Goal: Task Accomplishment & Management: Manage account settings

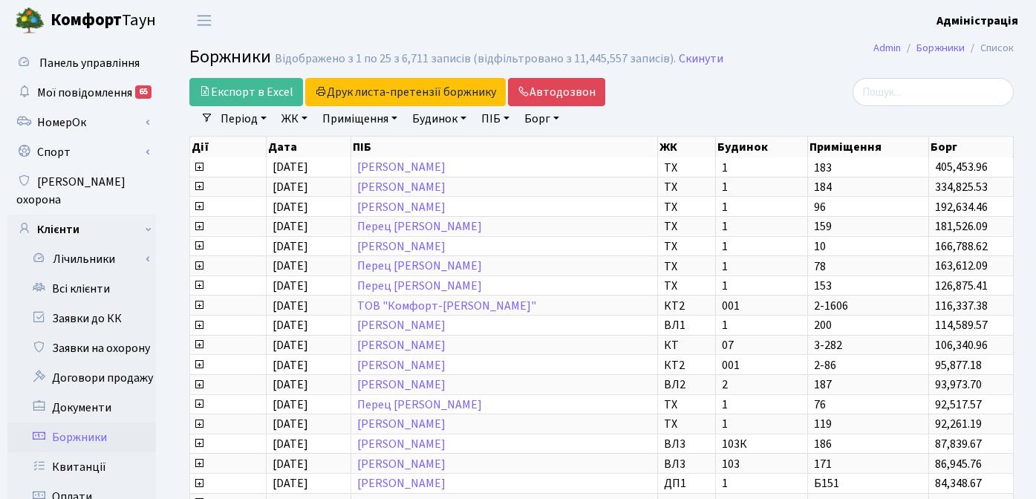
select select "25"
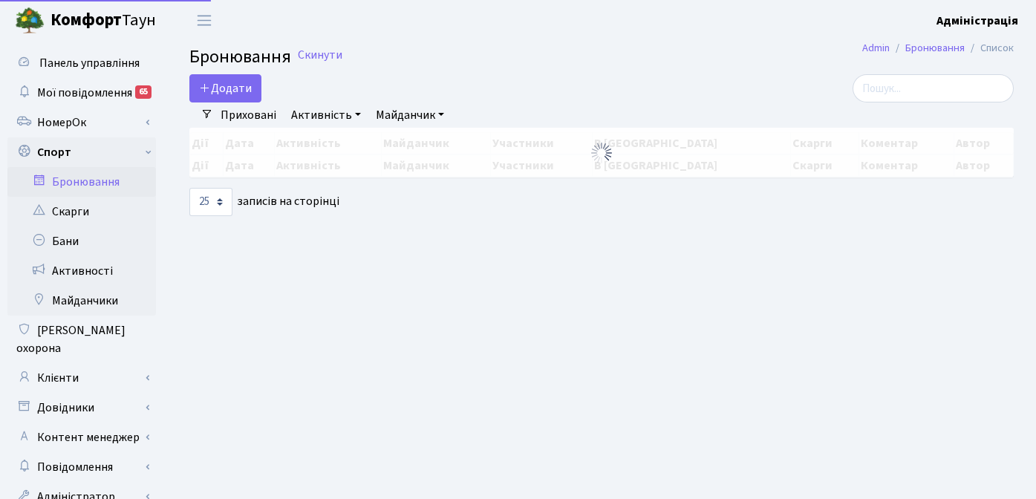
select select "25"
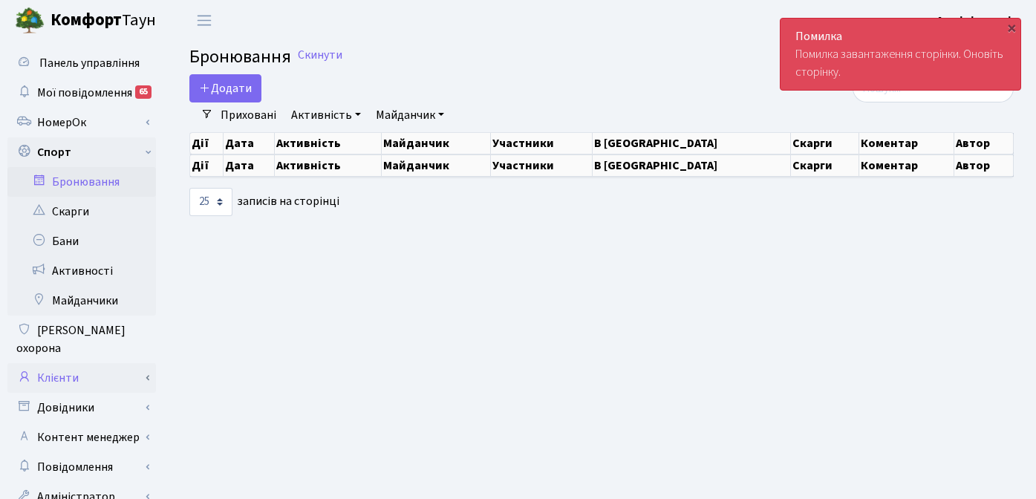
click at [82, 365] on link "Клієнти" at bounding box center [81, 378] width 148 height 30
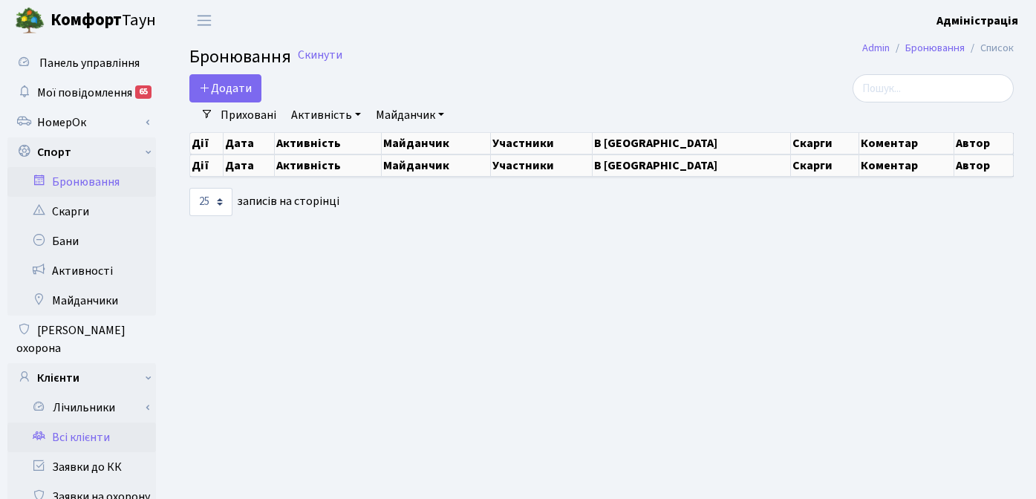
click at [86, 422] on link "Всі клієнти" at bounding box center [81, 437] width 148 height 30
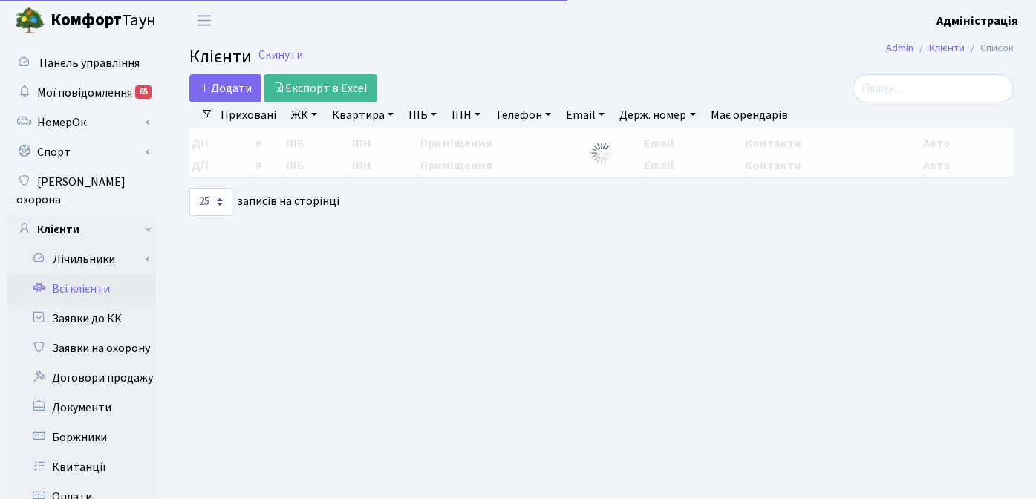
select select "25"
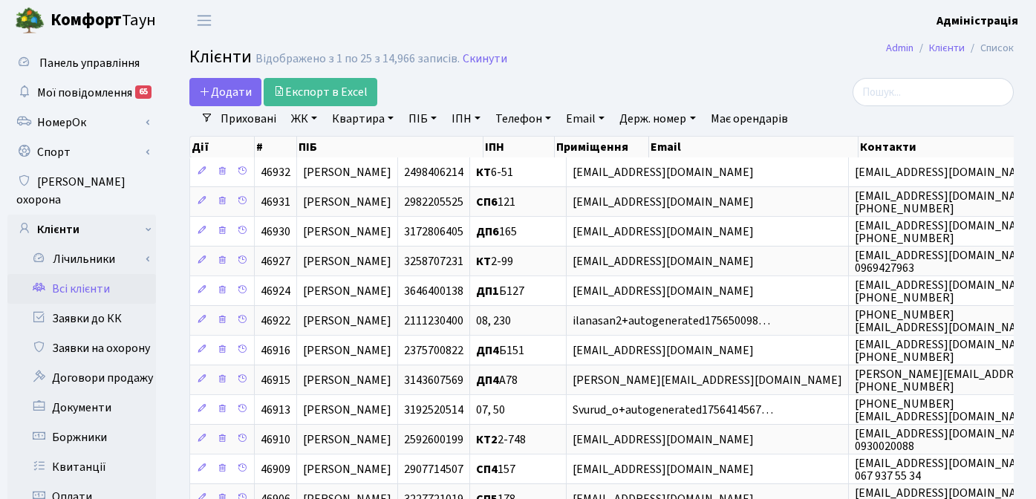
click at [422, 121] on link "ПІБ" at bounding box center [422, 118] width 40 height 25
type input "овчинникова"
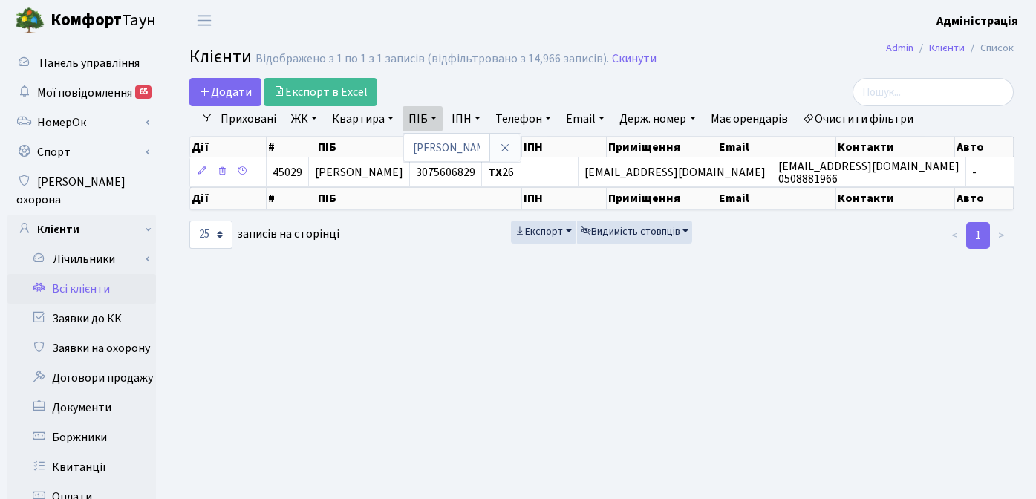
click at [510, 150] on icon at bounding box center [505, 148] width 12 height 12
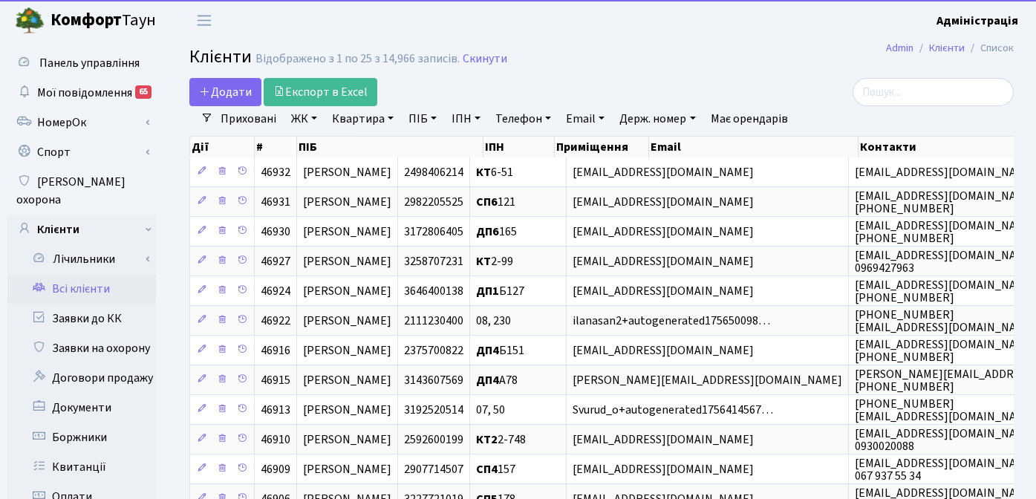
click at [495, 86] on div "Додати Експорт в Excel" at bounding box center [460, 92] width 542 height 28
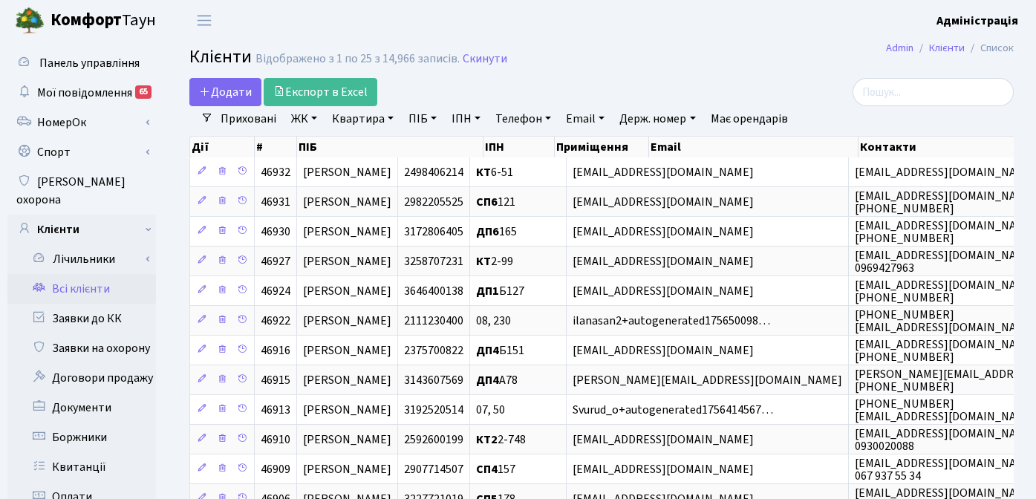
click at [418, 116] on link "ПІБ" at bounding box center [422, 118] width 40 height 25
click at [417, 120] on link "ПІБ" at bounding box center [422, 118] width 40 height 25
click at [442, 146] on input "text" at bounding box center [446, 148] width 87 height 28
type input "любенко"
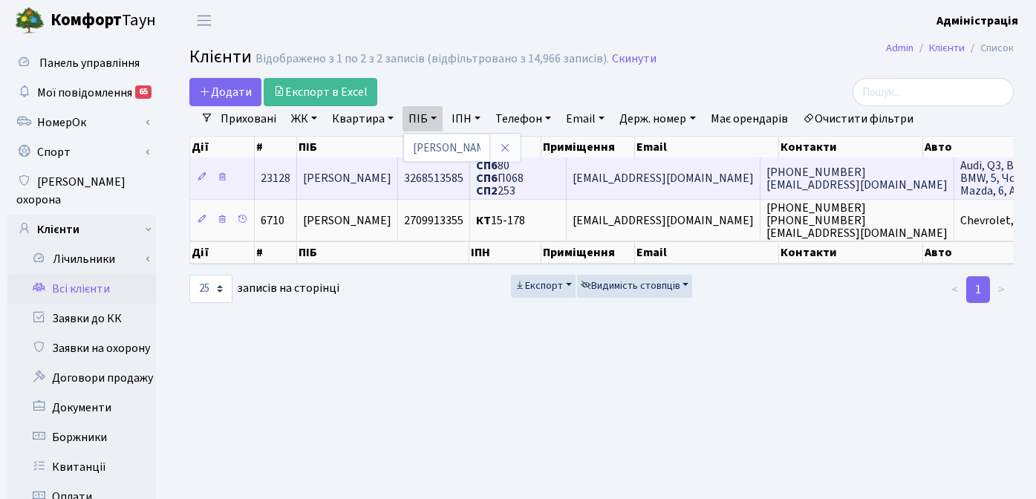
click at [716, 179] on span "julchanik1234@gmail.com" at bounding box center [662, 178] width 181 height 16
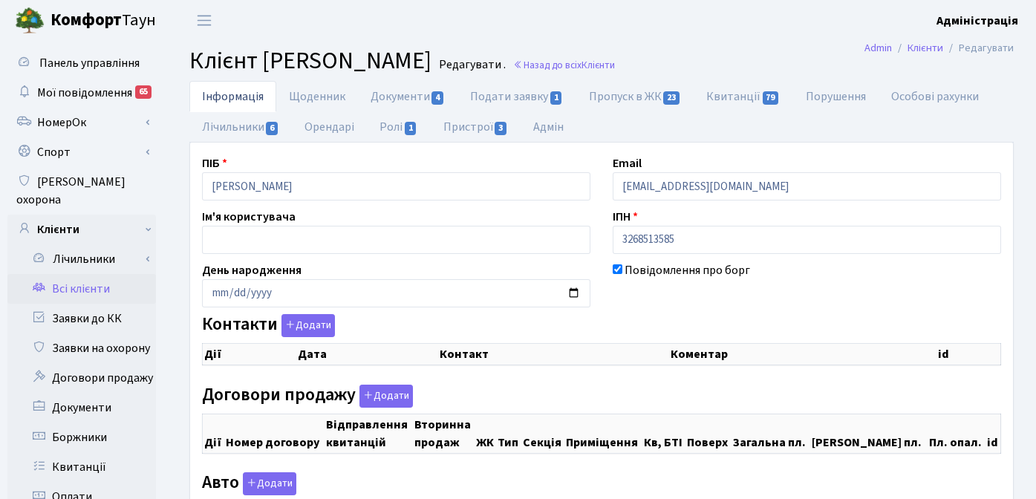
checkbox input "true"
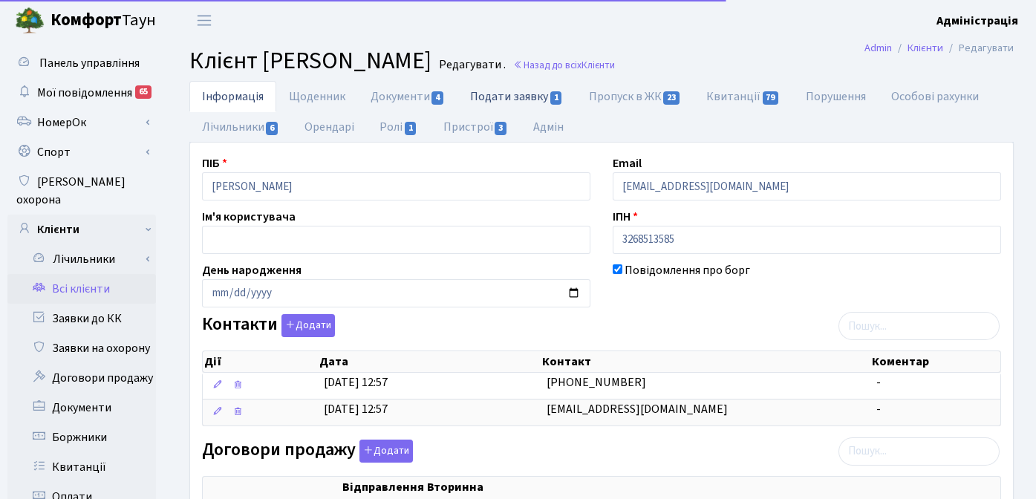
click at [523, 99] on link "Подати заявку 1" at bounding box center [516, 96] width 118 height 30
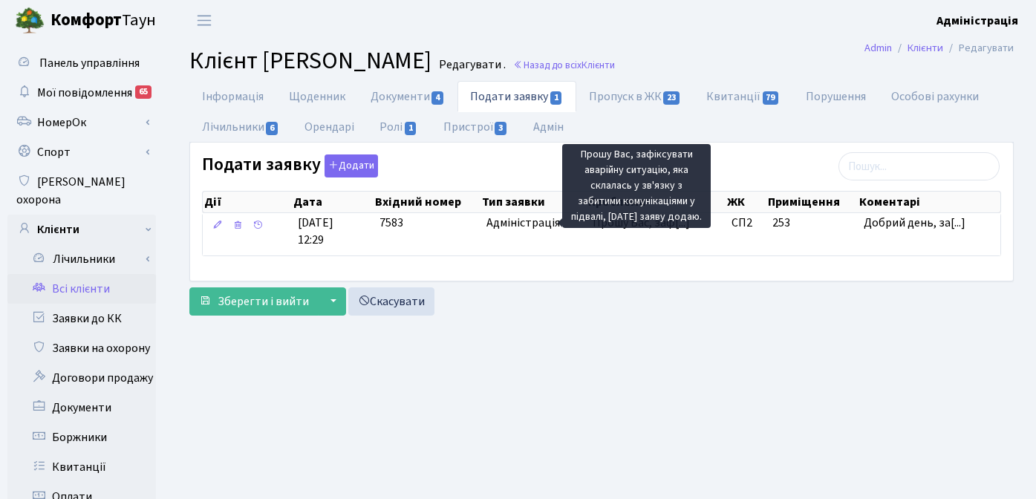
click at [651, 223] on body "Комфорт Таун Адміністрація Мій обліковий запис Вийти Панель управління Мої пові…" at bounding box center [518, 471] width 1036 height 942
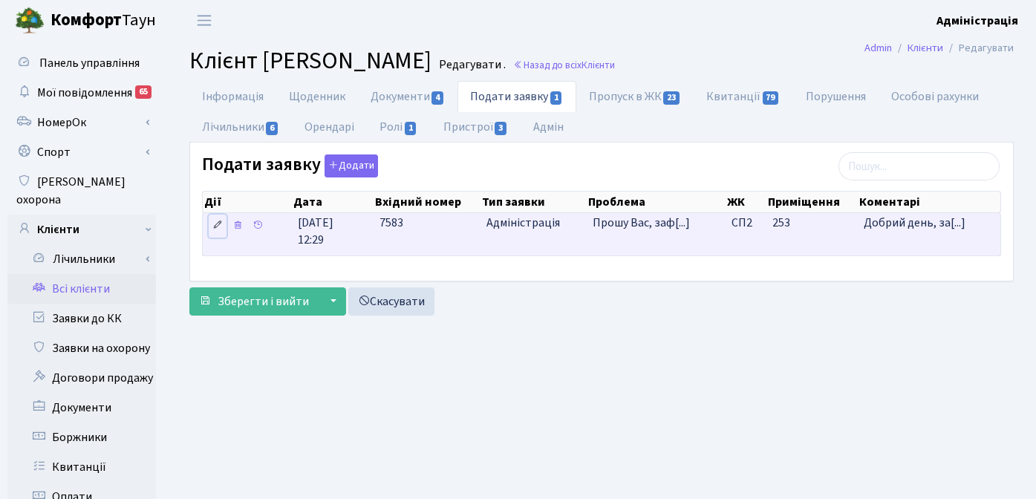
click at [213, 221] on icon at bounding box center [217, 225] width 10 height 10
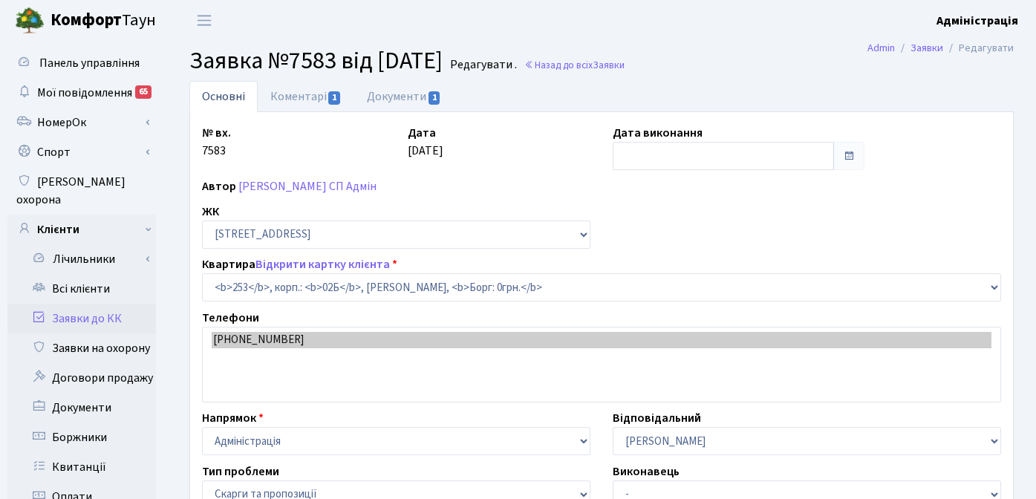
select select "20503"
select select "55"
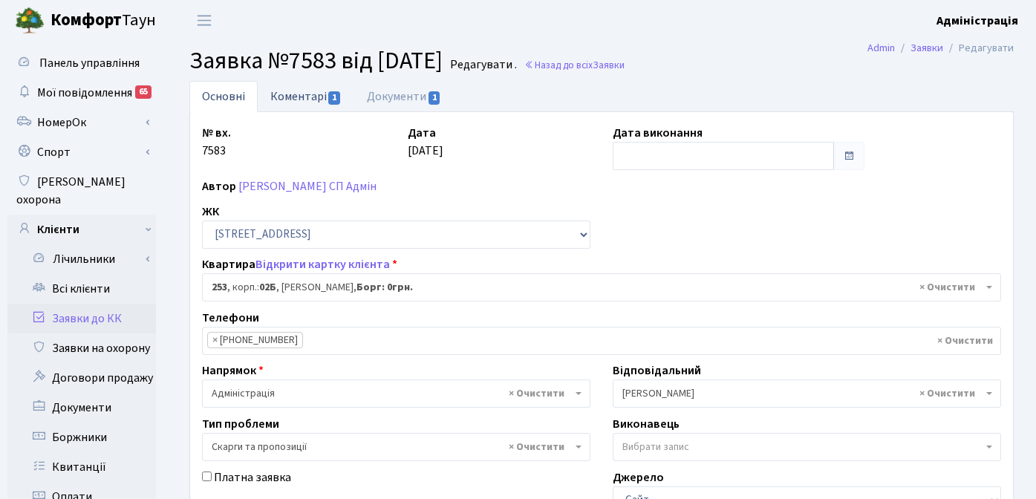
click at [281, 94] on link "Коментарі 1" at bounding box center [306, 96] width 97 height 30
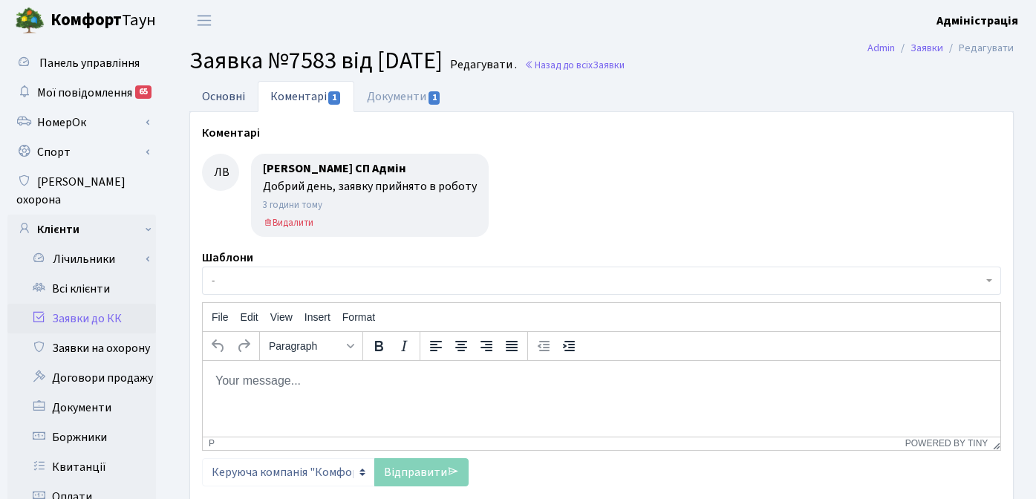
click at [220, 93] on link "Основні" at bounding box center [223, 96] width 68 height 30
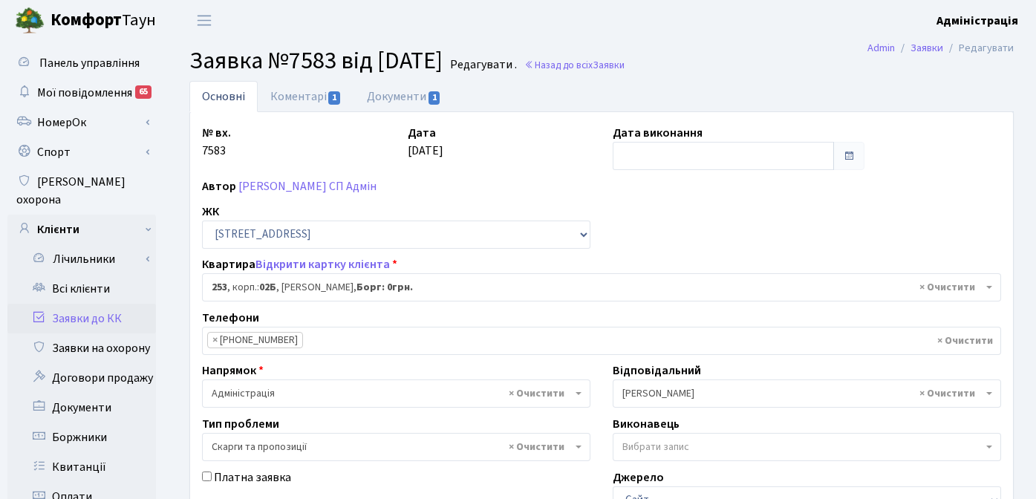
click at [746, 47] on h2 "Заявка №7583 від 02.09.2025 Редагувати . Назад до всіх Заявки" at bounding box center [601, 61] width 824 height 28
click at [95, 305] on link "Заявки до КК" at bounding box center [81, 319] width 148 height 30
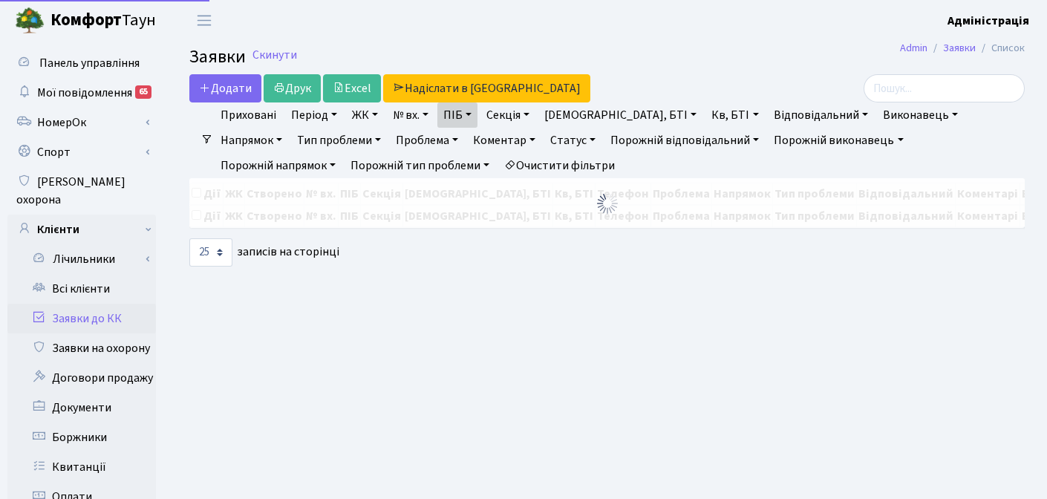
select select "25"
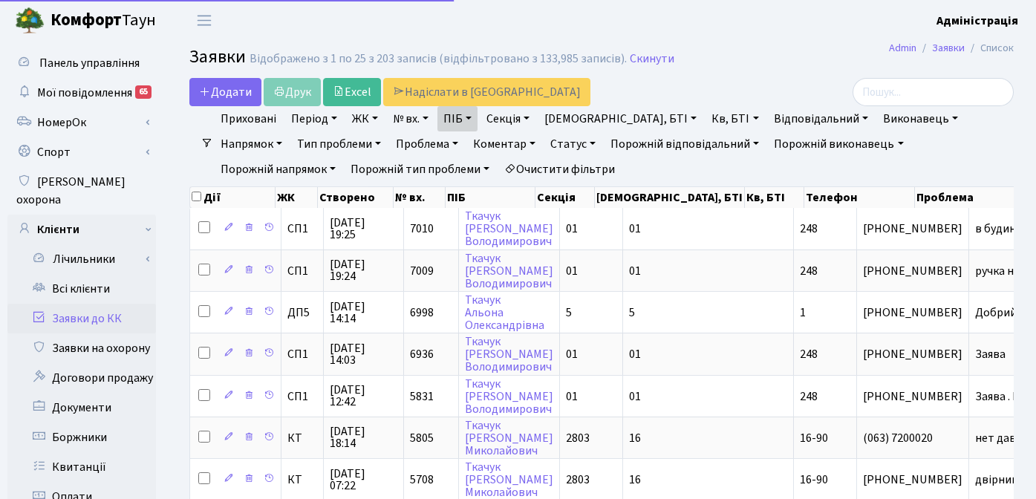
click at [498, 166] on link "Очистити фільтри" at bounding box center [559, 169] width 122 height 25
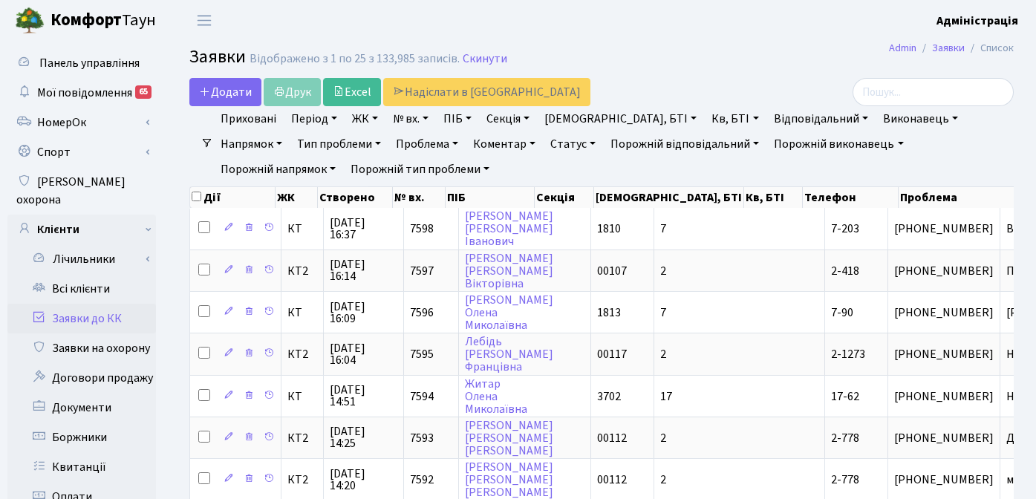
click at [367, 120] on link "ЖК" at bounding box center [365, 118] width 38 height 25
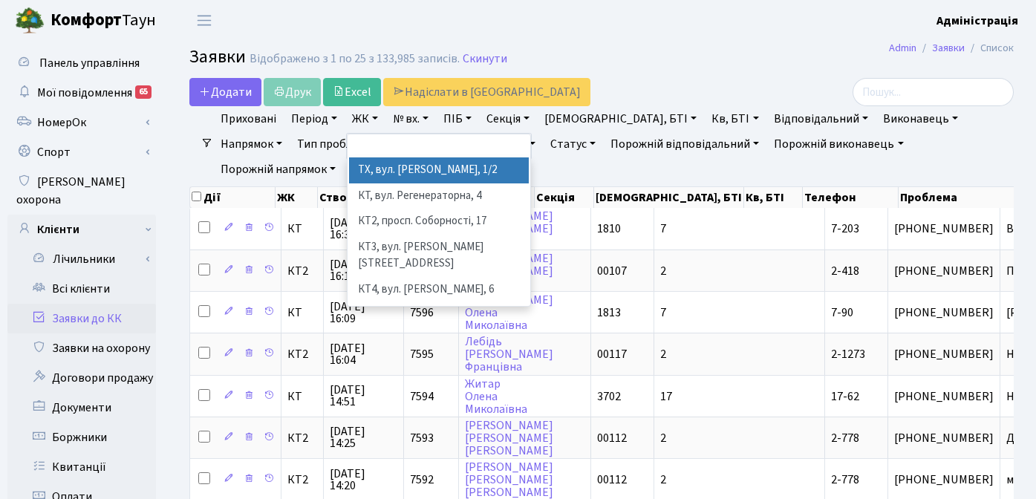
click at [762, 51] on h2 "Заявки Відображено з 1 по 25 з 133,985 записів. Скинути" at bounding box center [601, 59] width 824 height 25
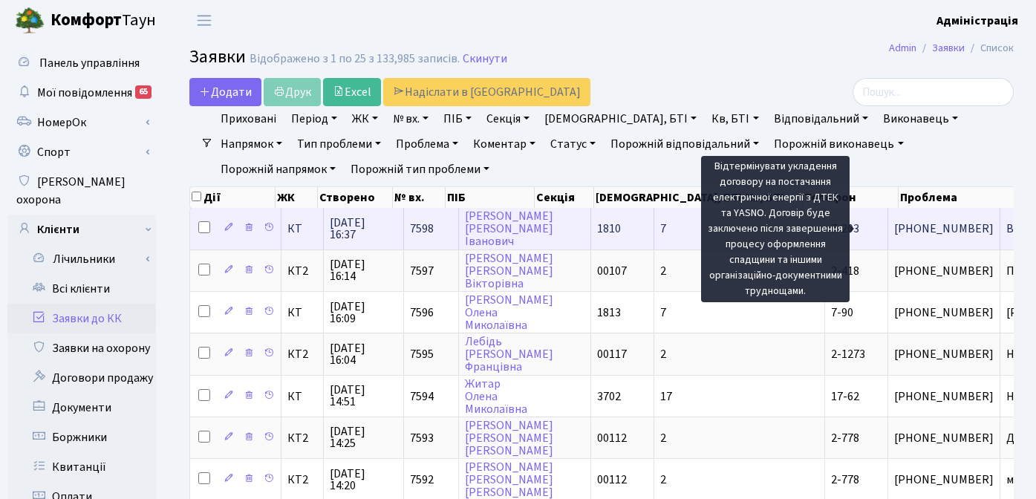
click at [1006, 232] on span "Відтермінувати[...]" at bounding box center [1055, 228] width 99 height 16
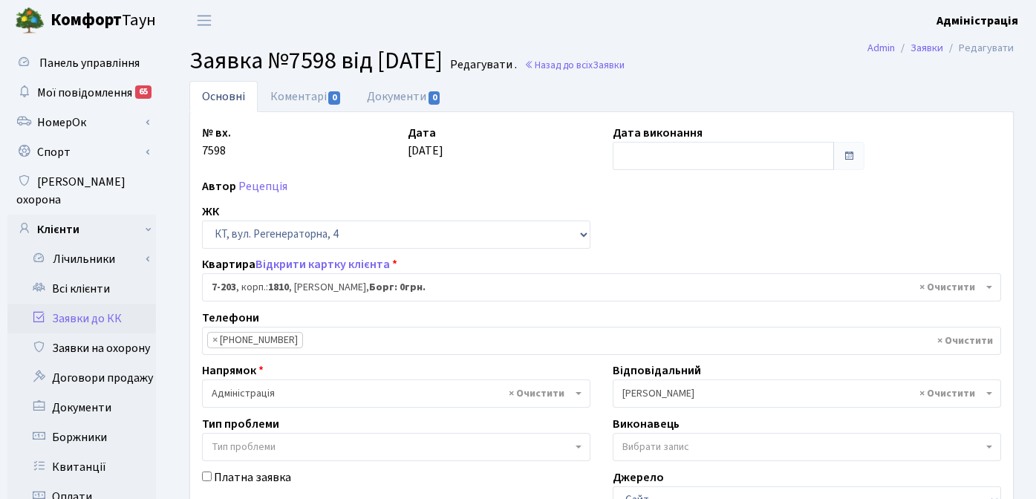
select select "4976"
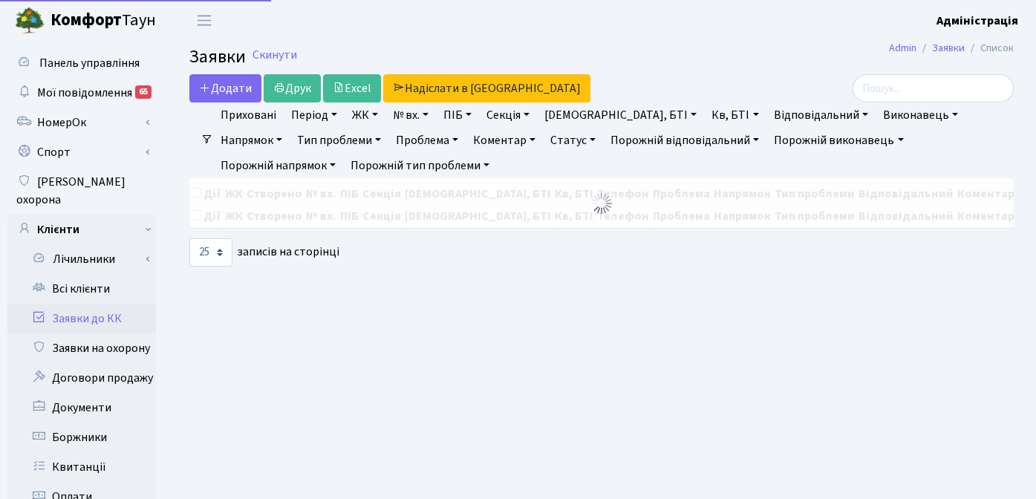
select select "25"
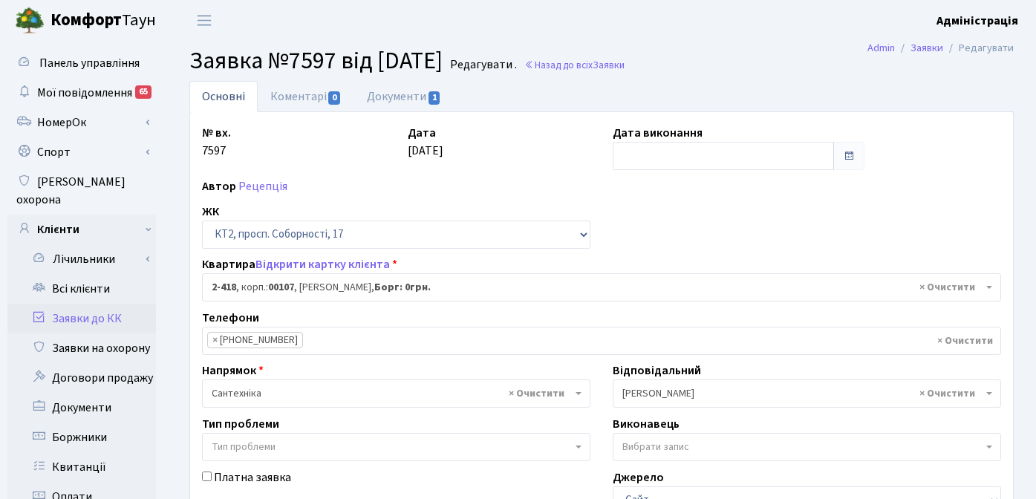
select select "15469"
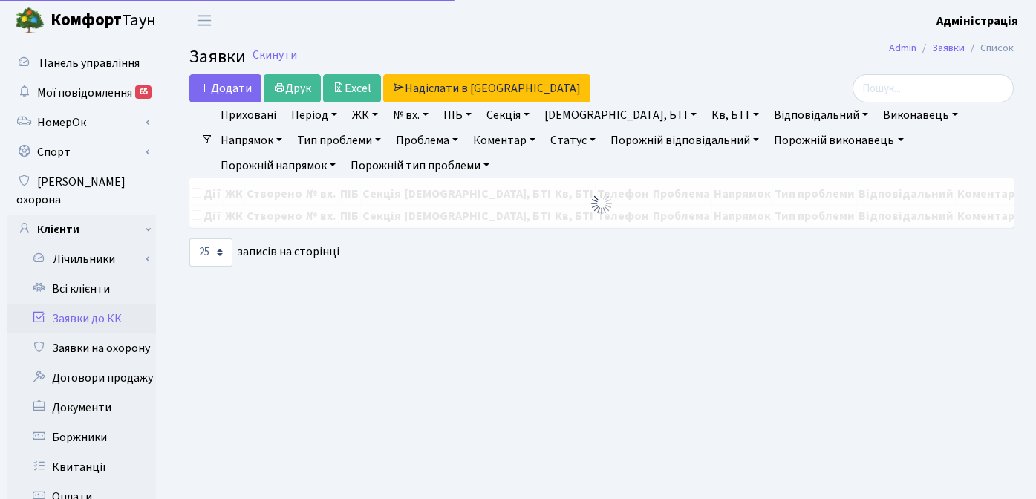
select select "25"
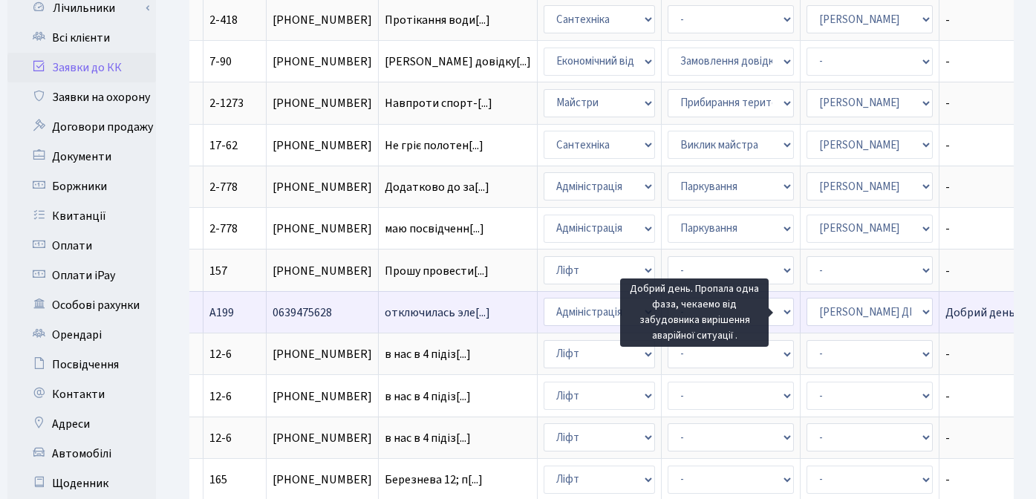
click at [945, 310] on span "Добрий день. Пр[...]" at bounding box center [997, 312] width 104 height 16
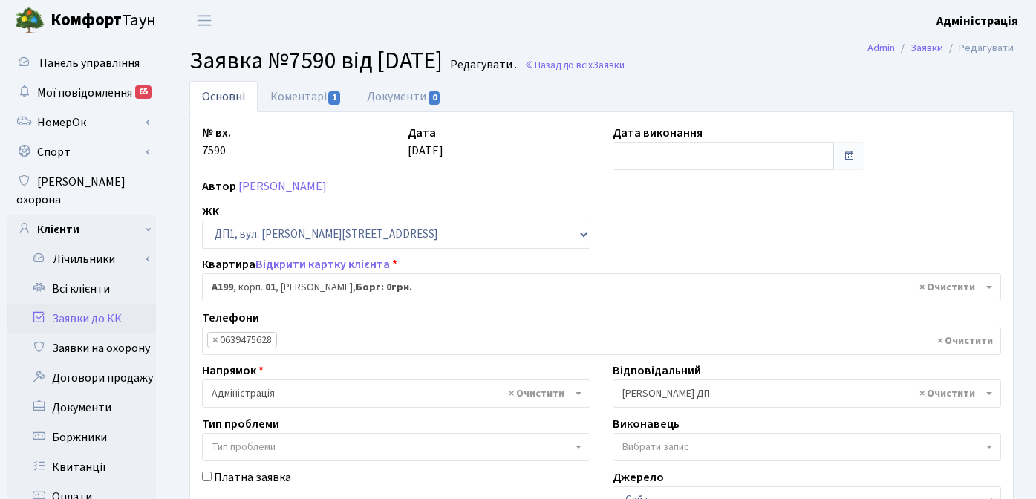
select select "30034"
click at [282, 94] on link "Коментарі 1" at bounding box center [306, 96] width 97 height 30
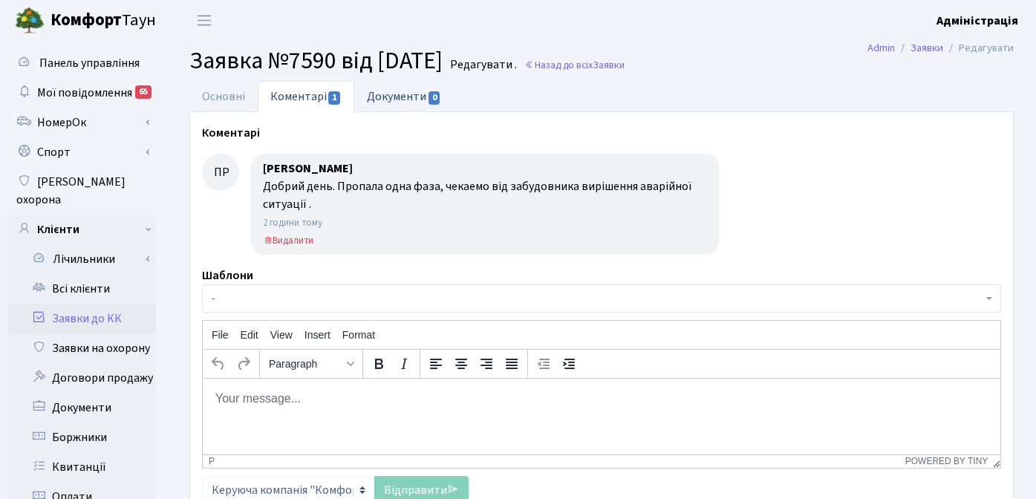
click at [407, 102] on link "Документи 0" at bounding box center [403, 96] width 99 height 30
select select "25"
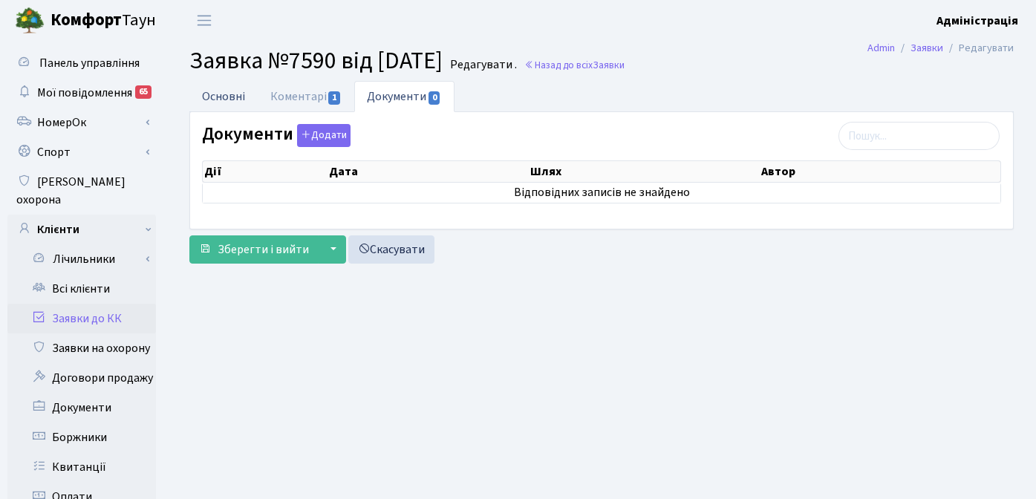
click at [230, 104] on link "Основні" at bounding box center [223, 96] width 68 height 30
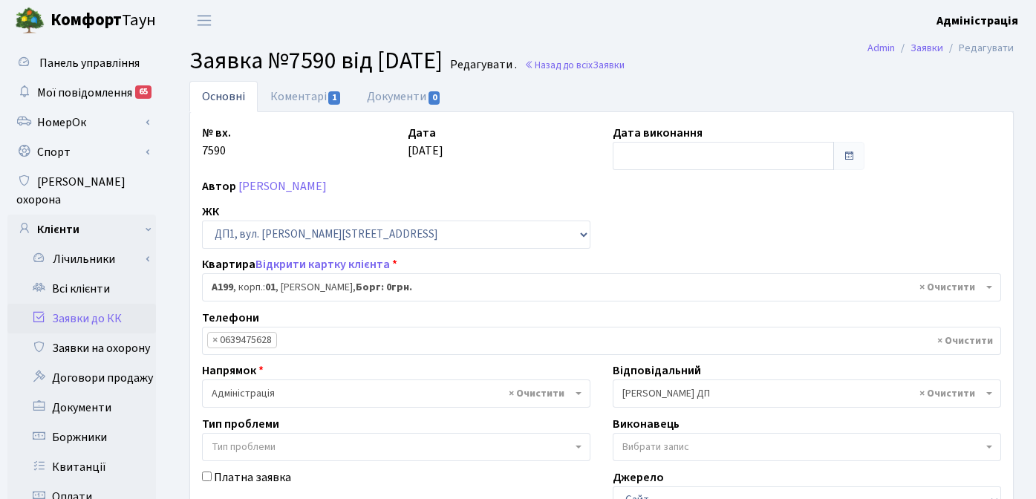
click at [630, 50] on h2 "Заявка №7590 від 02.09.2025 Редагувати . Назад до всіх Заявки" at bounding box center [601, 61] width 824 height 28
click at [624, 66] on span "Заявки" at bounding box center [608, 65] width 32 height 14
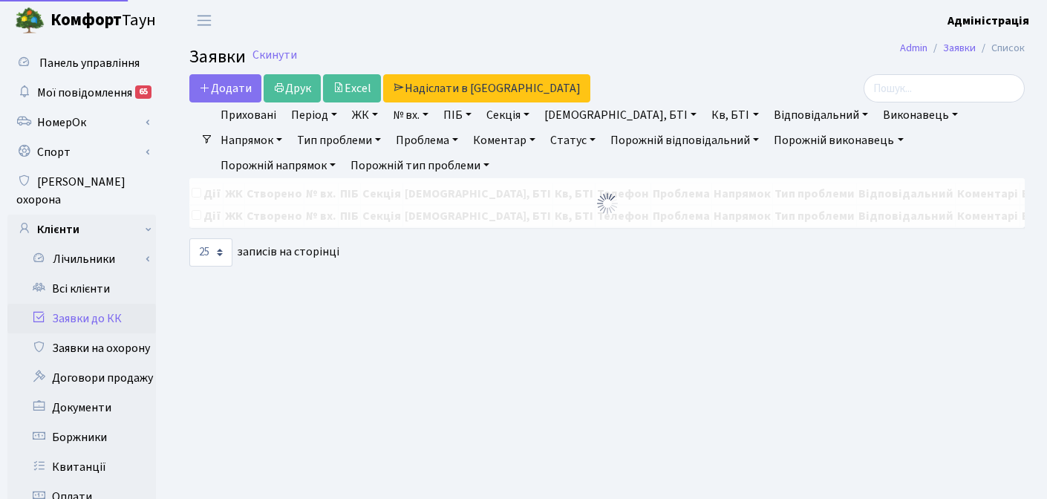
select select "25"
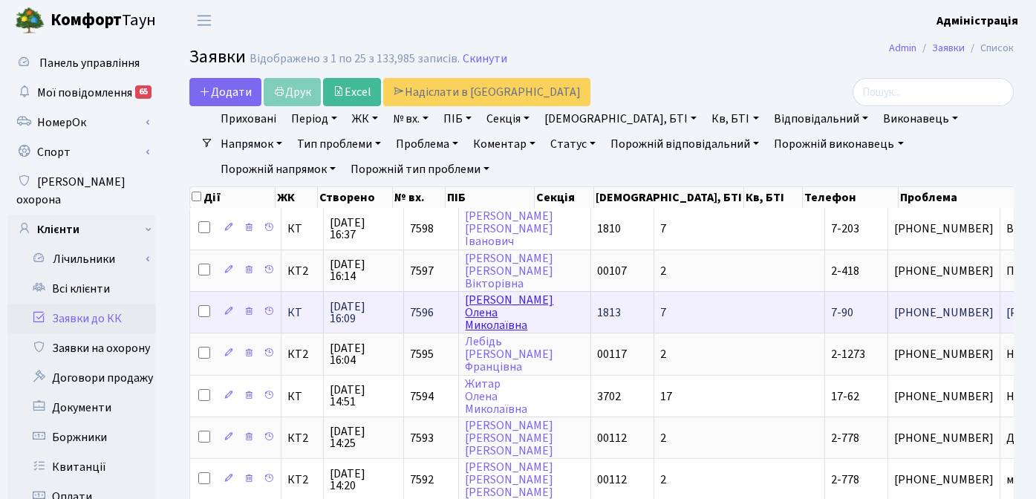
click at [480, 326] on link "[PERSON_NAME]" at bounding box center [509, 313] width 88 height 42
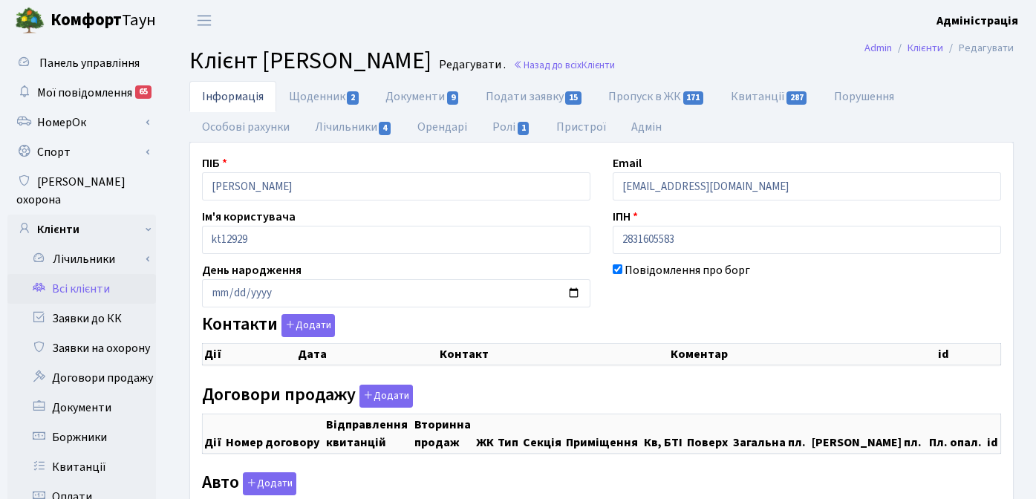
checkbox input "true"
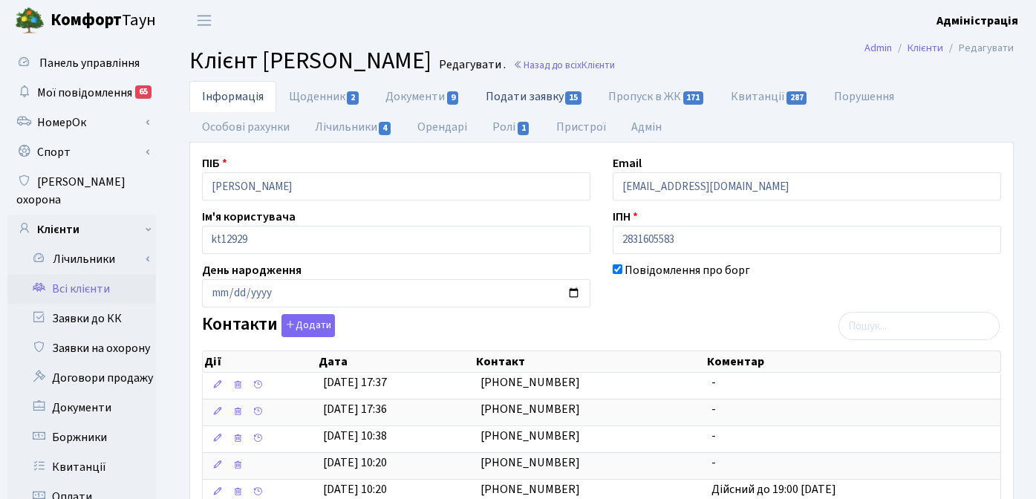
click at [514, 98] on link "Подати заявку 15" at bounding box center [534, 96] width 122 height 30
select select "25"
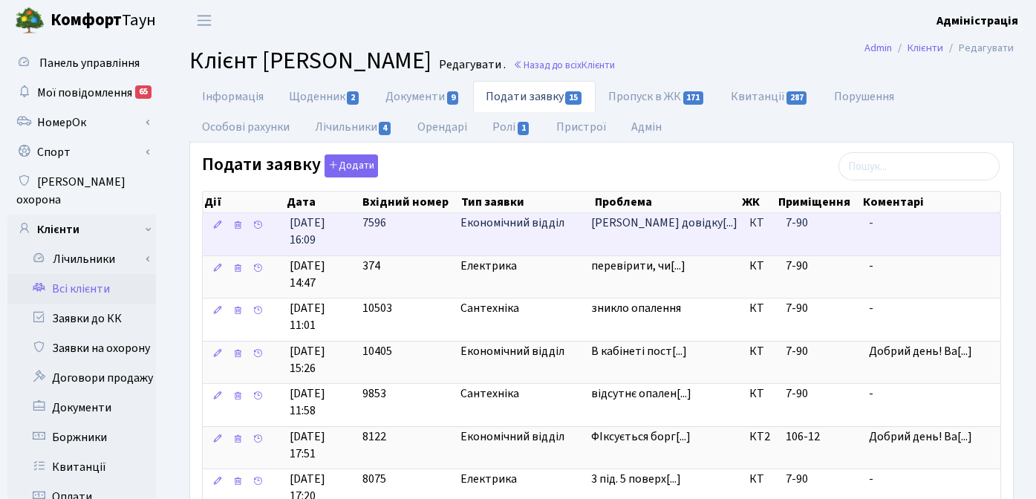
click at [653, 232] on span "[PERSON_NAME] довідку[...]" at bounding box center [664, 223] width 146 height 17
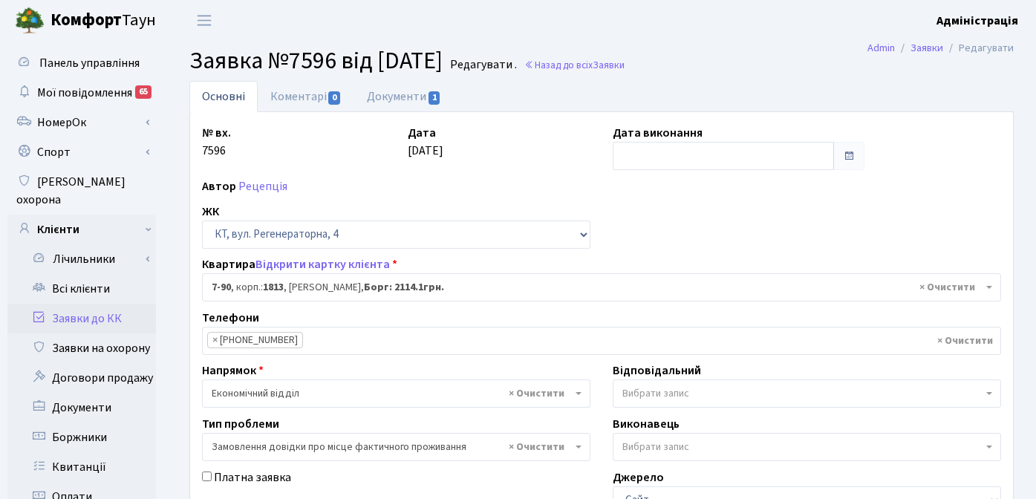
select select "5091"
select select "8"
click at [406, 103] on link "Документи 1" at bounding box center [403, 96] width 99 height 30
select select "25"
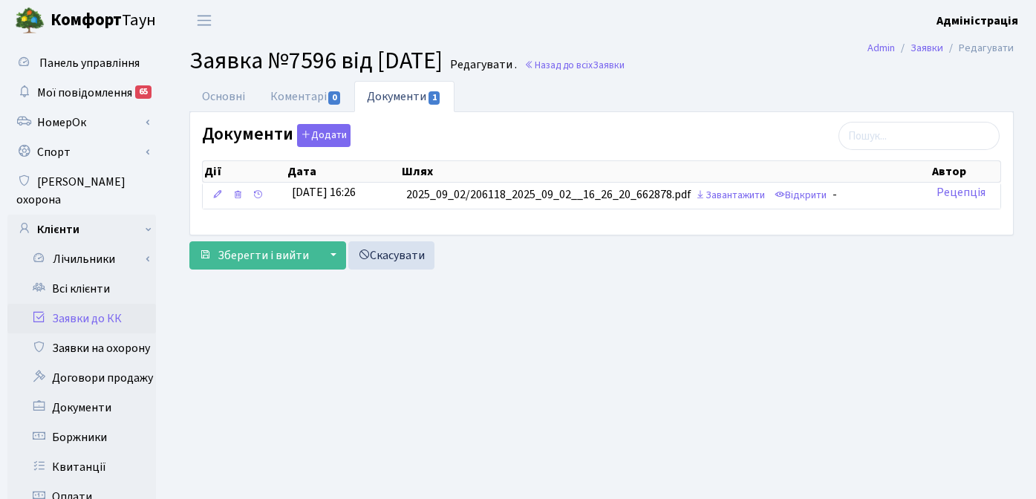
click at [618, 90] on ul "Основні Коментарі 0 Документи 1" at bounding box center [601, 96] width 824 height 31
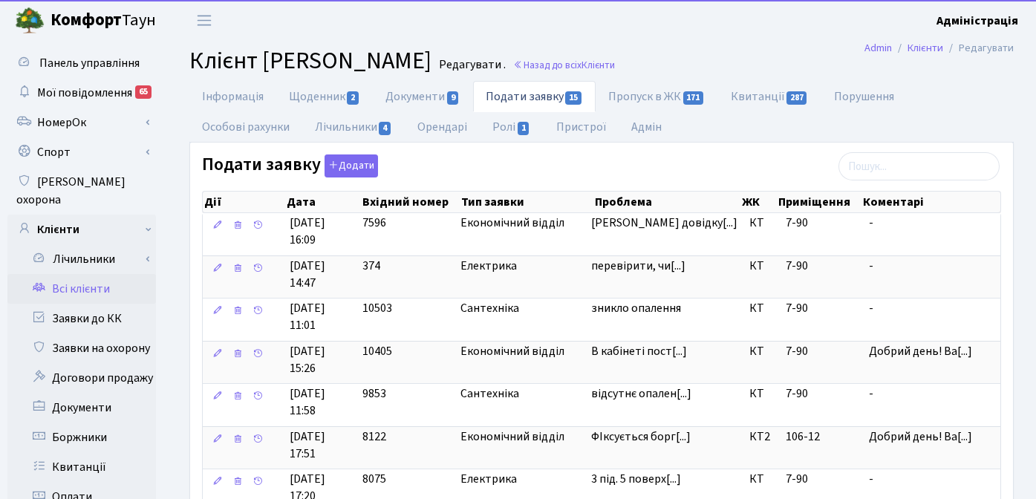
click at [722, 30] on header "[PERSON_NAME] Адміністрація Мій обліковий запис Вийти" at bounding box center [518, 20] width 1036 height 41
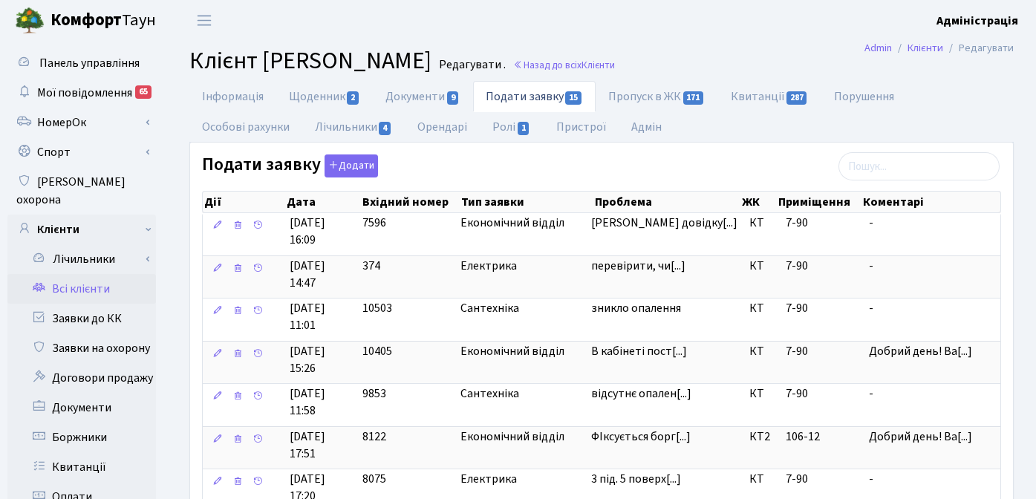
click at [761, 50] on h2 "Клієнт Цимбаленко Олена Миколаївна Редагувати . Назад до всіх Клієнти" at bounding box center [601, 61] width 824 height 28
click at [615, 65] on span "Клієнти" at bounding box center [597, 65] width 33 height 14
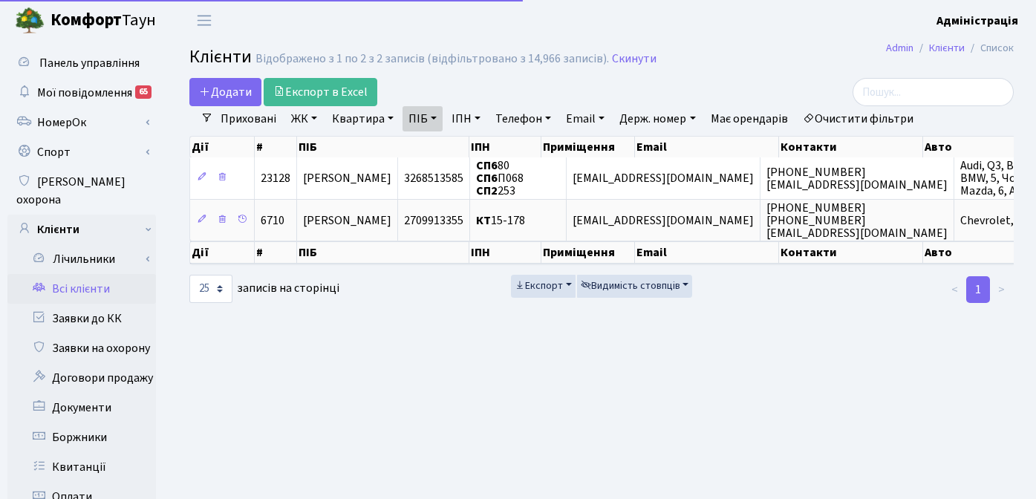
select select "25"
click at [846, 117] on link "Очистити фільтри" at bounding box center [858, 118] width 122 height 25
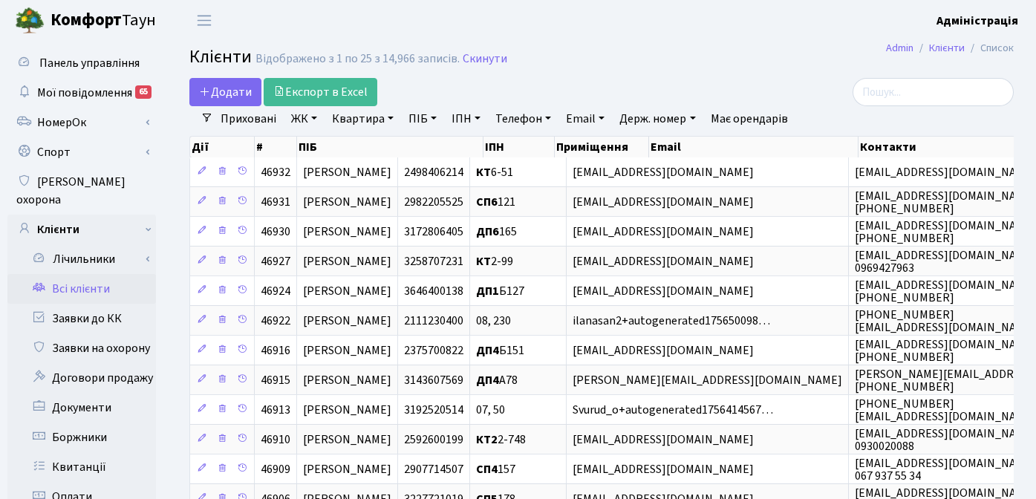
click at [296, 117] on link "ЖК" at bounding box center [304, 118] width 38 height 25
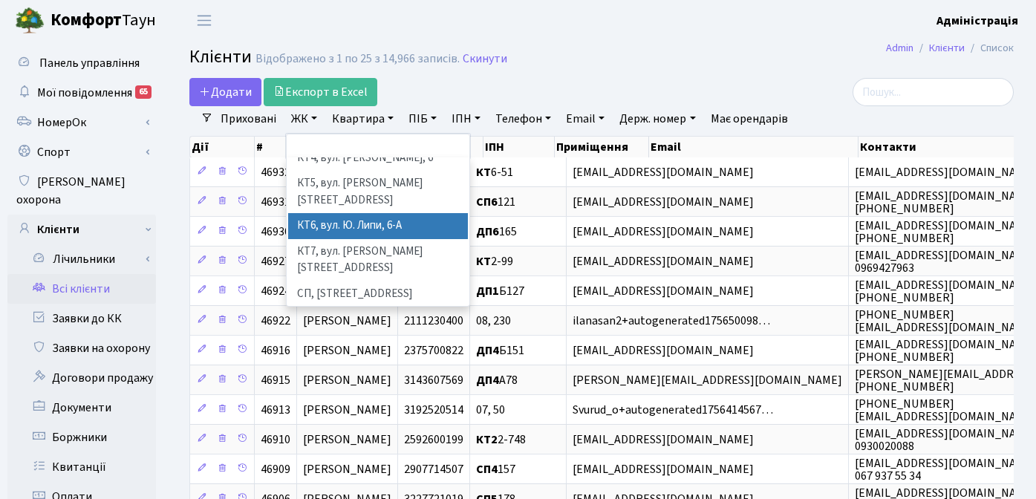
scroll to position [156, 0]
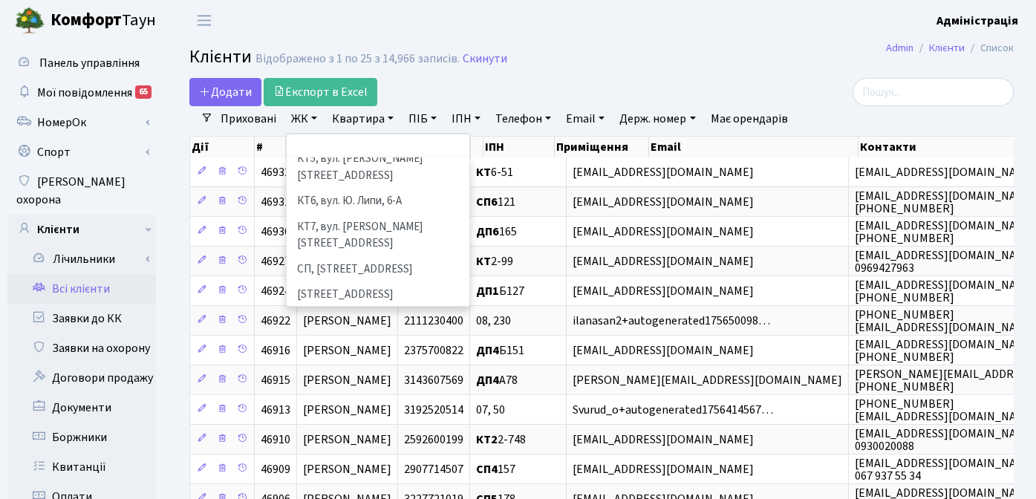
click at [351, 308] on li "[STREET_ADDRESS]" at bounding box center [378, 321] width 180 height 26
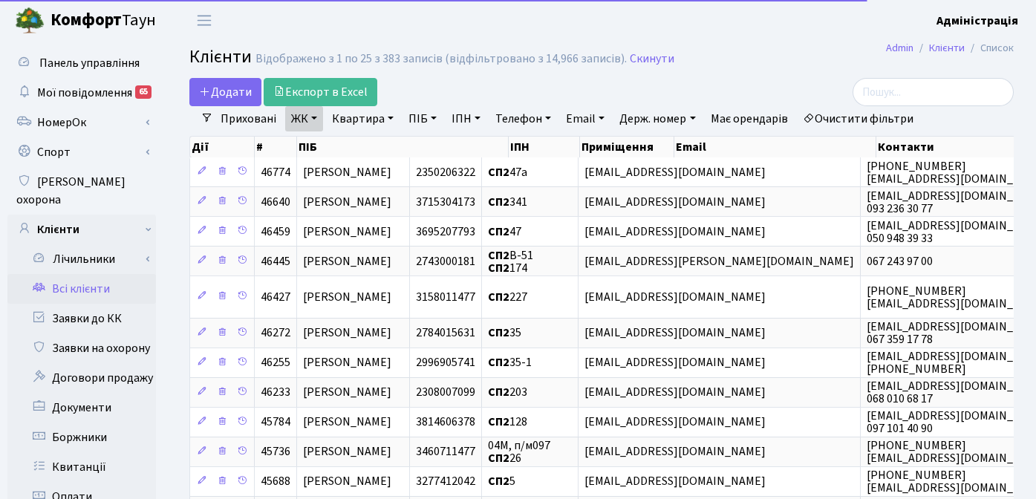
click at [362, 120] on link "Квартира" at bounding box center [362, 118] width 73 height 25
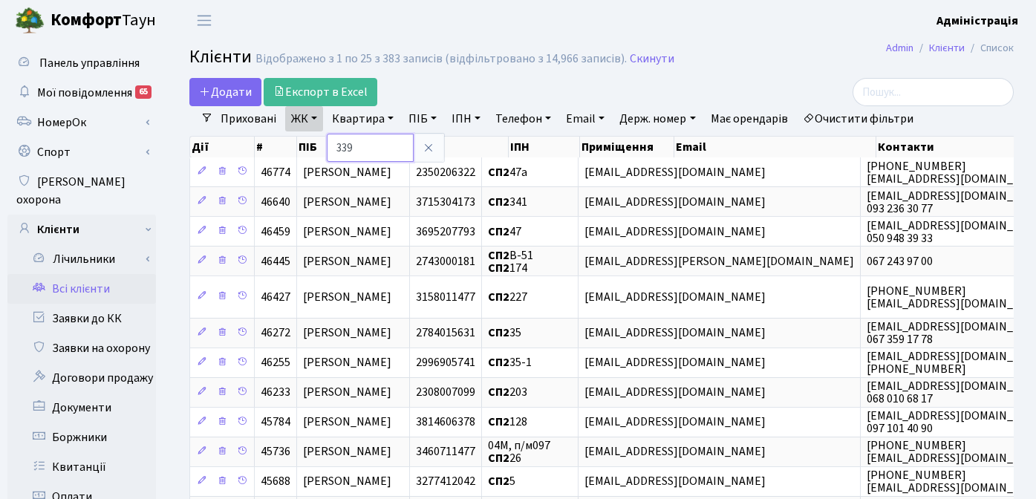
type input "339"
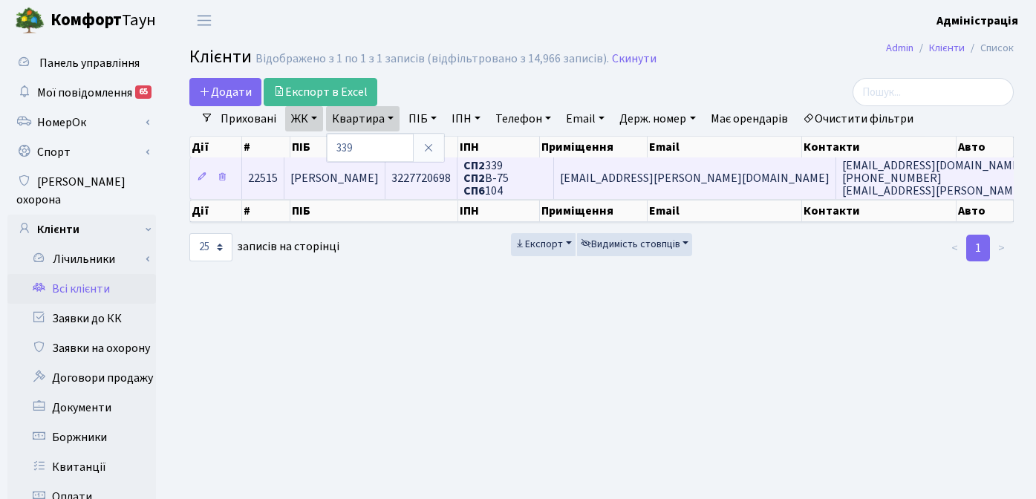
click at [385, 177] on td "[PERSON_NAME]" at bounding box center [334, 177] width 101 height 41
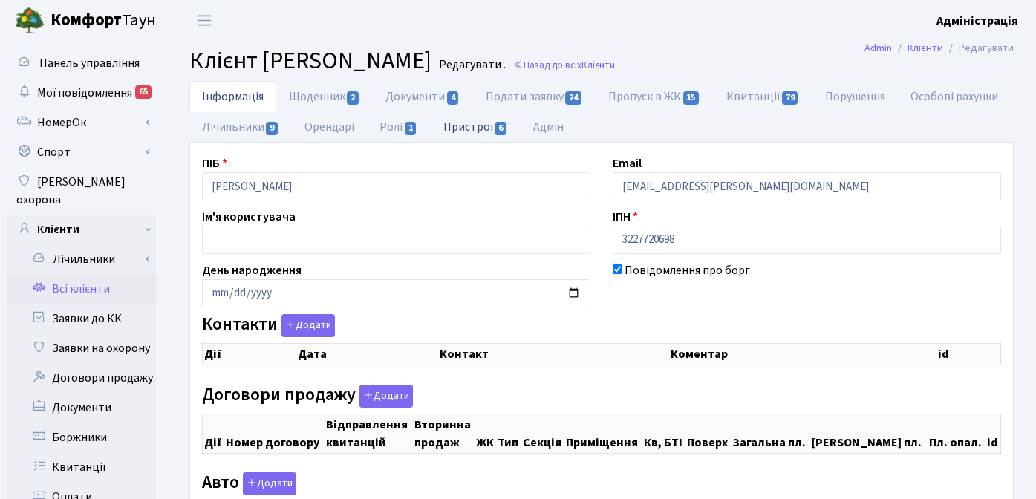
checkbox input "true"
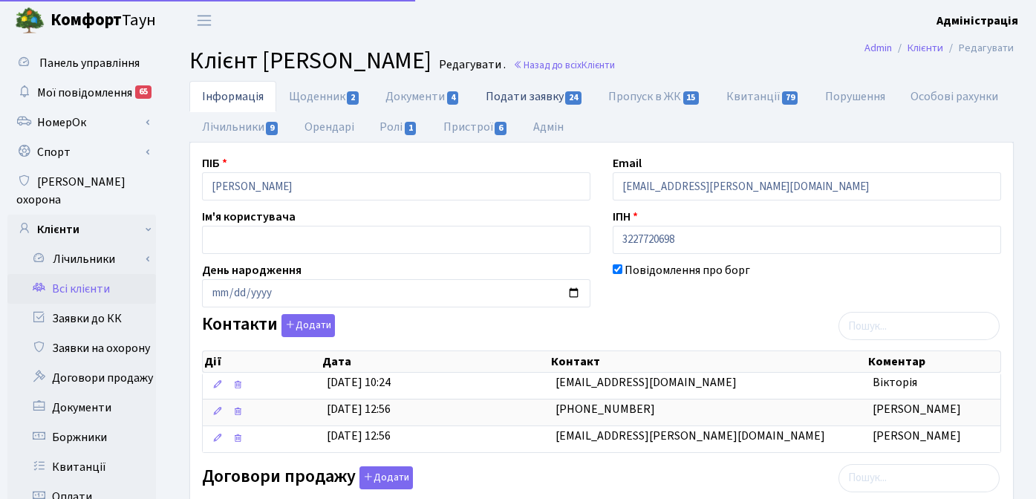
click at [572, 97] on span "24" at bounding box center [573, 97] width 16 height 13
select select "25"
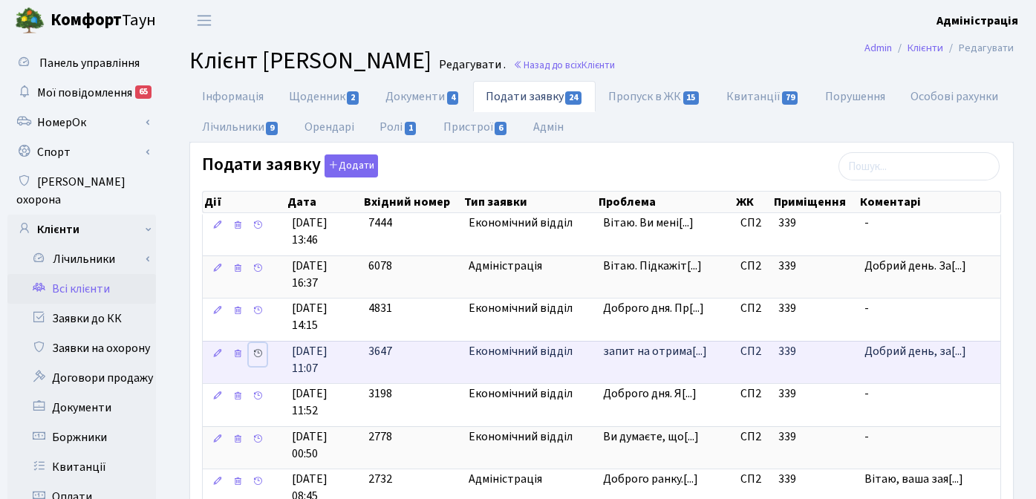
click at [258, 356] on icon at bounding box center [257, 353] width 10 height 10
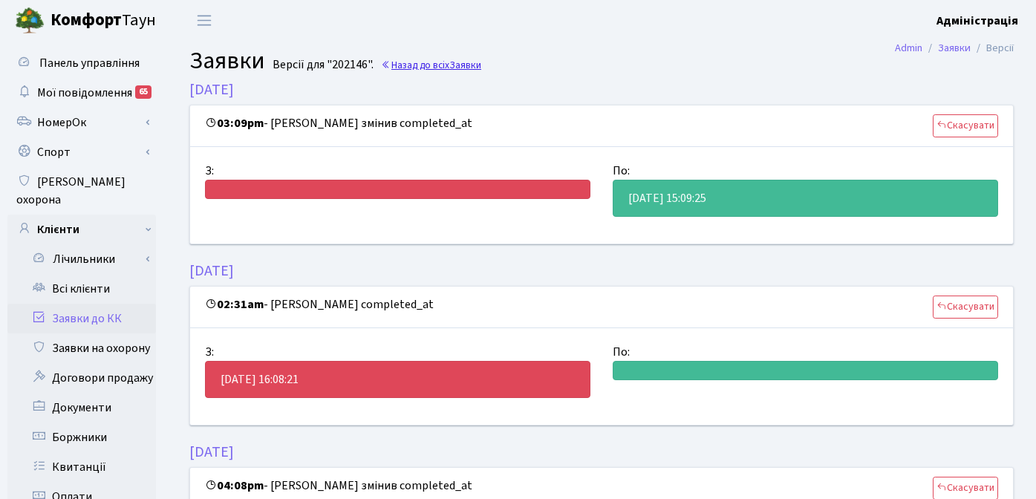
click at [429, 66] on link "Назад до всіх Заявки" at bounding box center [431, 65] width 100 height 14
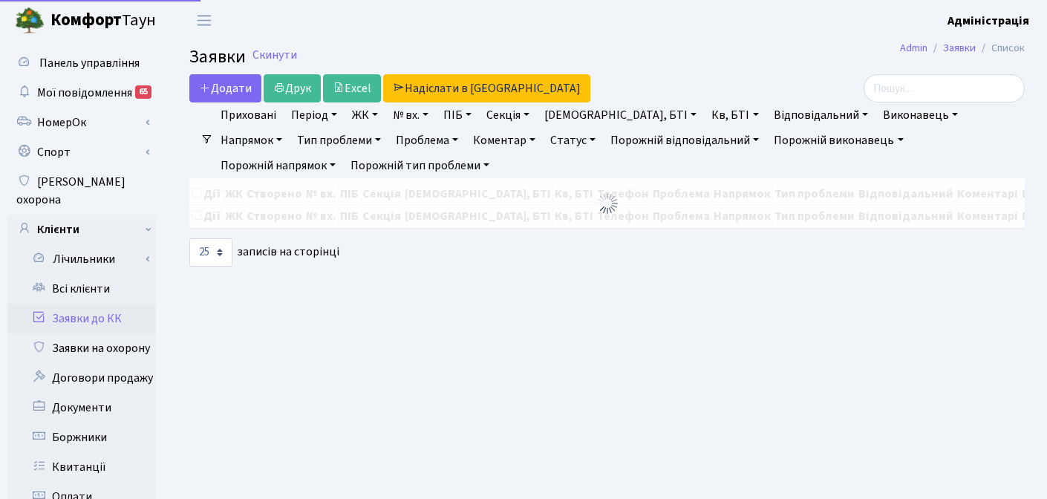
select select "25"
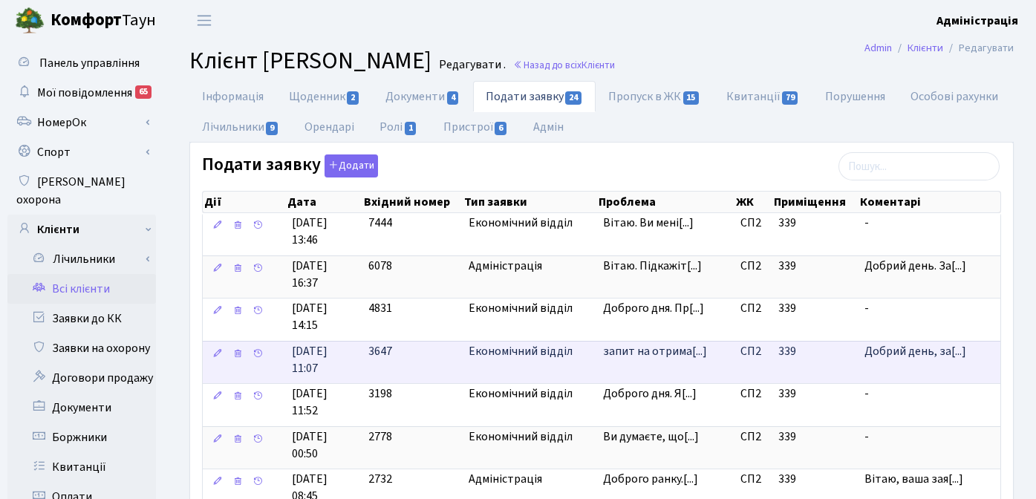
click at [649, 353] on span "запит на отрима[...]" at bounding box center [655, 351] width 104 height 16
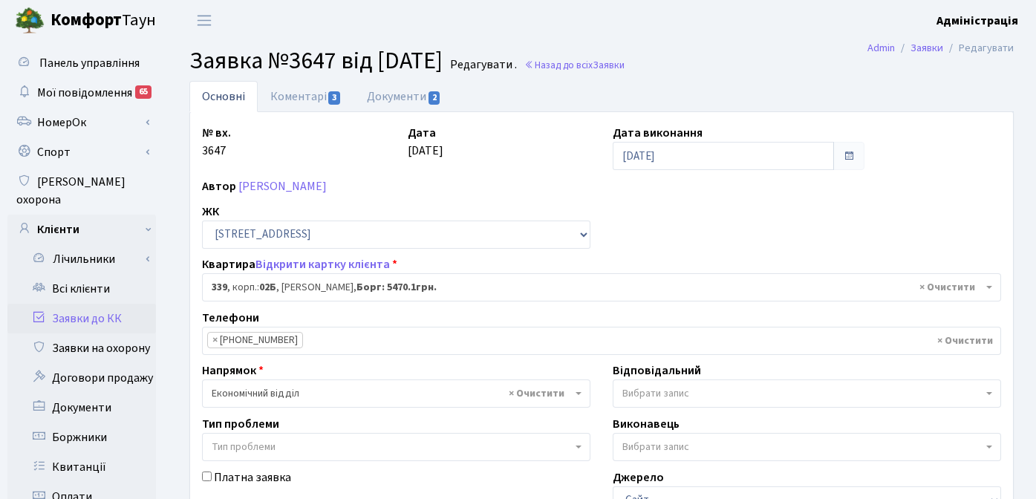
select select "20589"
click at [388, 101] on link "Документи 2" at bounding box center [403, 96] width 99 height 30
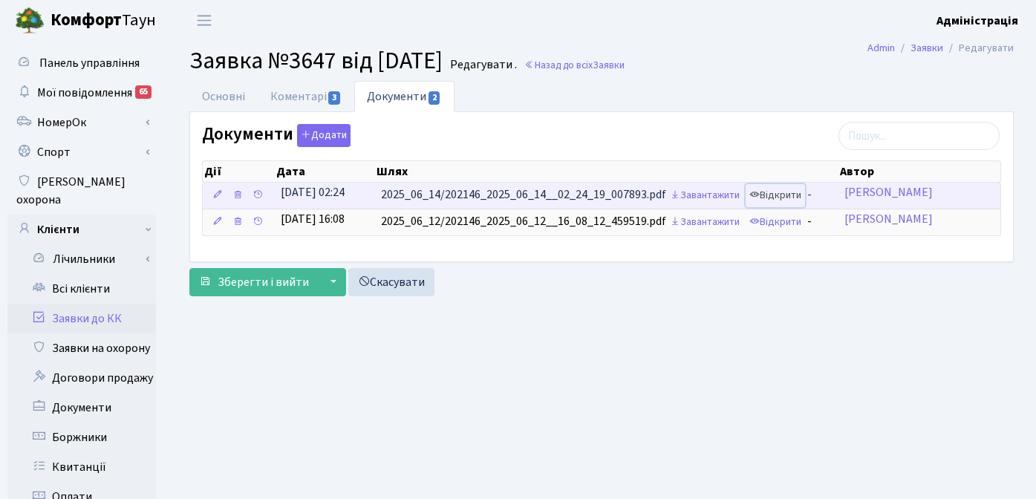
click at [791, 195] on link "Відкрити" at bounding box center [774, 195] width 59 height 23
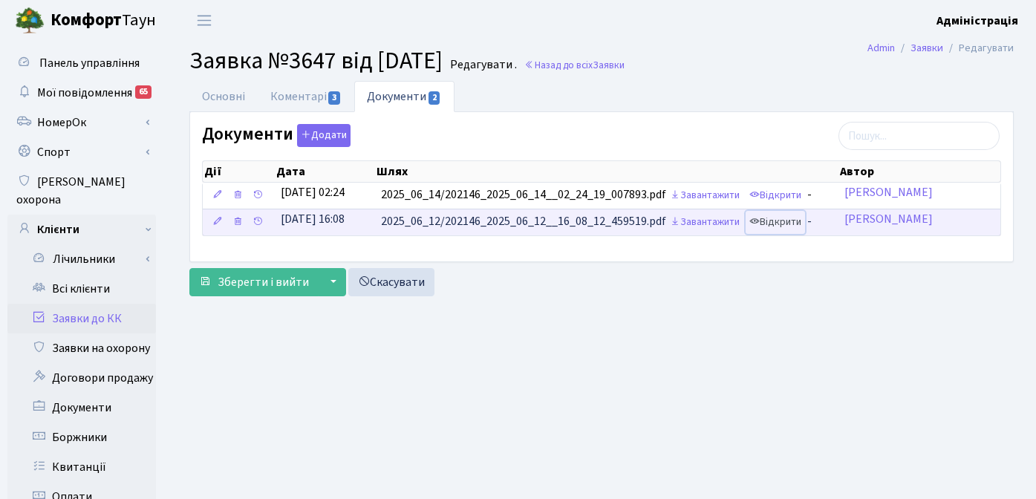
click at [790, 222] on link "Відкрити" at bounding box center [774, 222] width 59 height 23
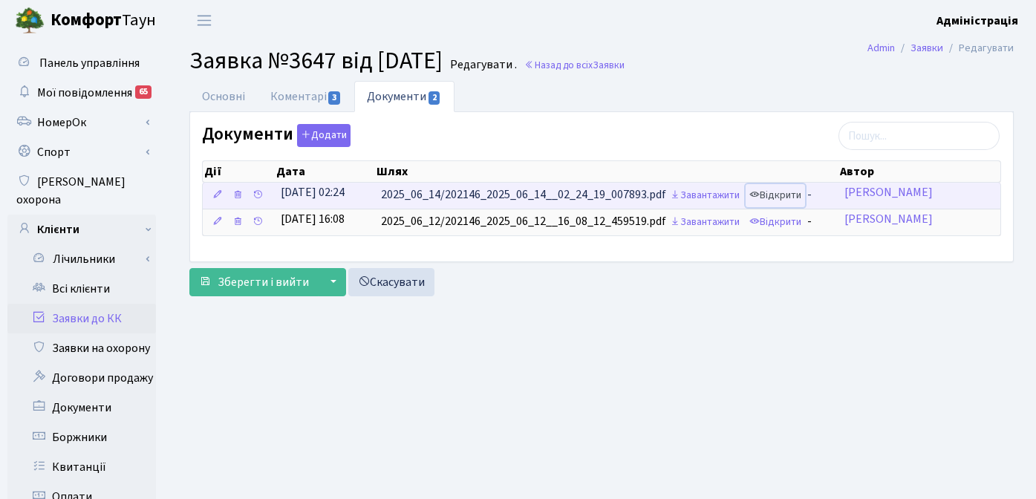
click at [782, 195] on link "Відкрити" at bounding box center [774, 195] width 59 height 23
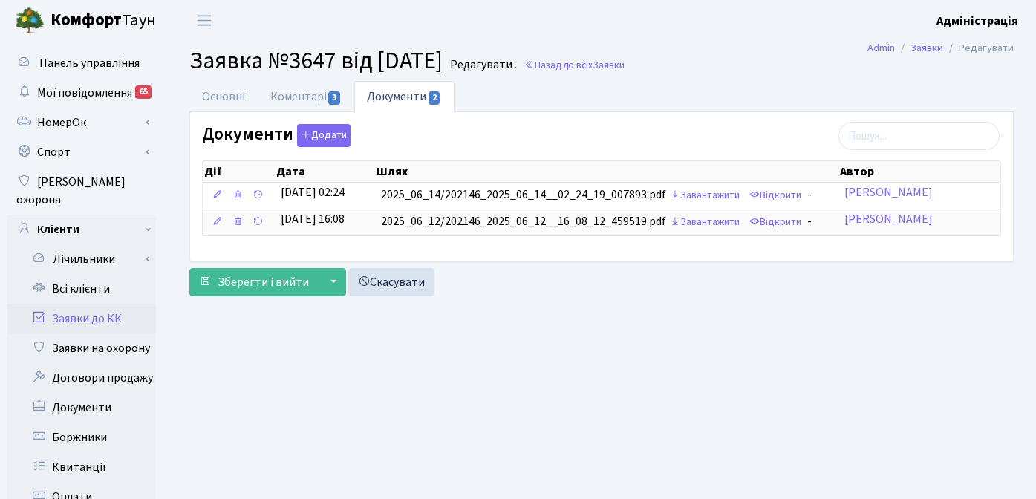
click at [736, 291] on div "Зберегти і вийти ▼ Зберегти та продовжити редагування Зберегти та створити Скас…" at bounding box center [601, 282] width 824 height 28
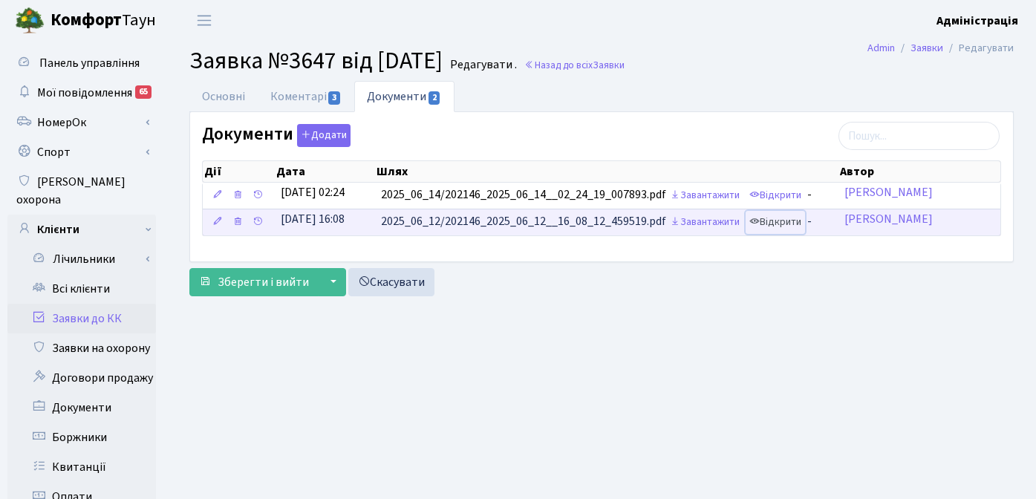
click at [794, 223] on link "Відкрити" at bounding box center [774, 222] width 59 height 23
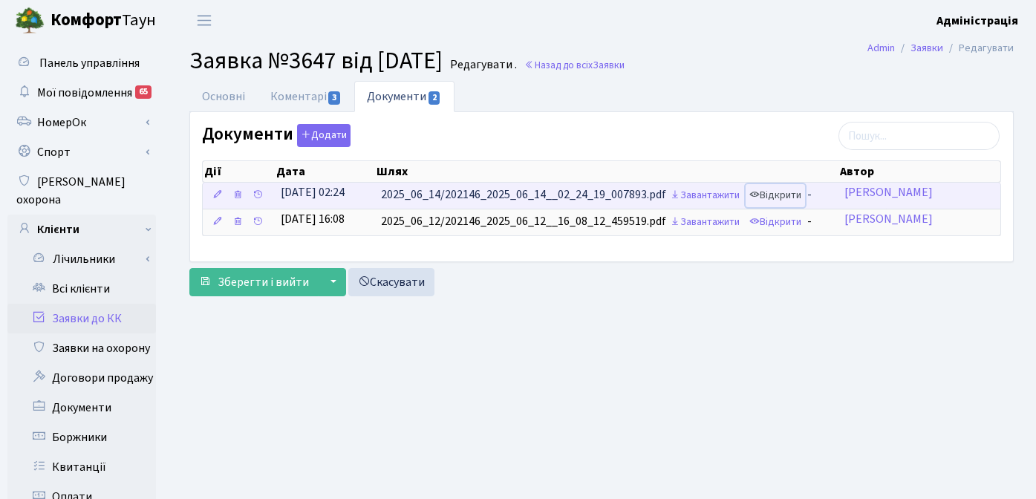
click at [787, 194] on link "Відкрити" at bounding box center [774, 195] width 59 height 23
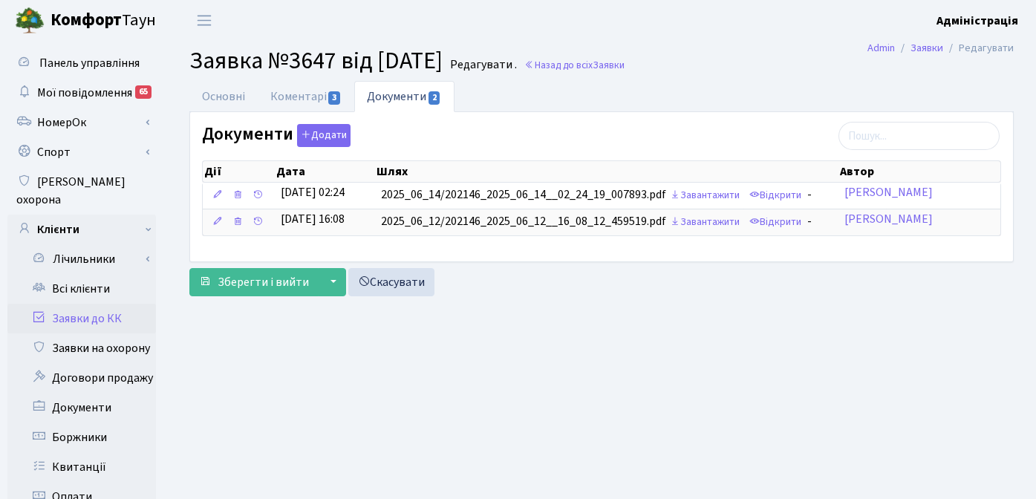
click at [562, 360] on main "Admin Заявки Редагувати Заявка №3647 від 13.05.2025 Редагувати . Назад до всіх …" at bounding box center [601, 473] width 869 height 864
click at [297, 102] on link "Коментарі 3" at bounding box center [306, 96] width 97 height 30
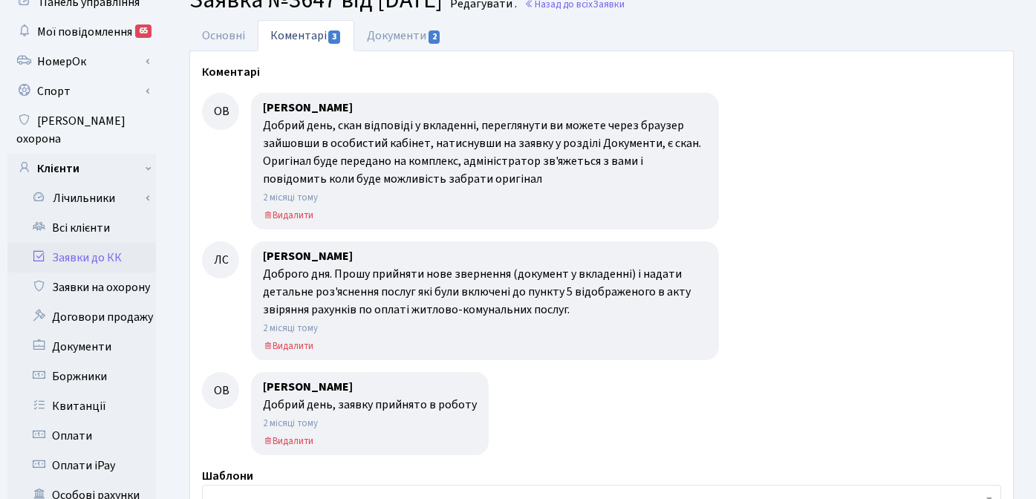
scroll to position [62, 0]
click at [223, 30] on link "Основні" at bounding box center [223, 34] width 68 height 30
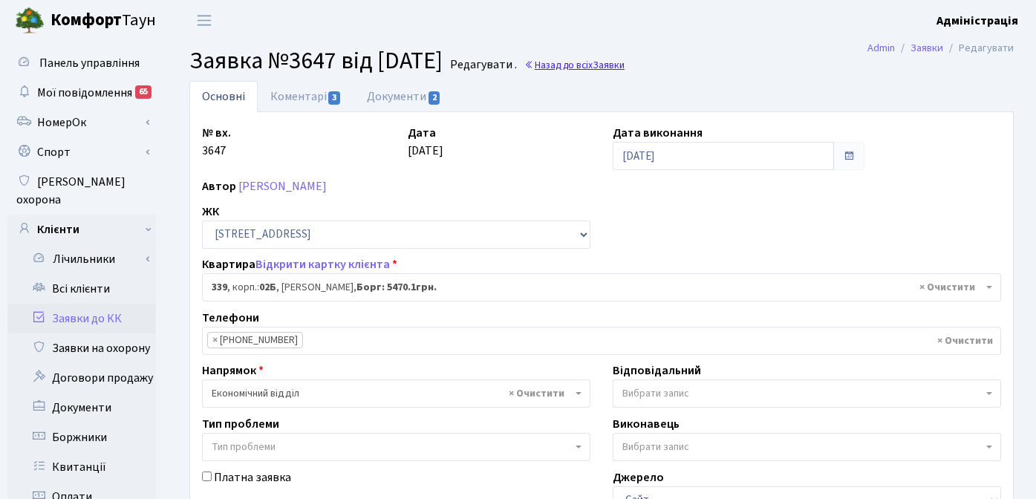
click at [624, 68] on link "Назад до всіх Заявки" at bounding box center [574, 65] width 100 height 14
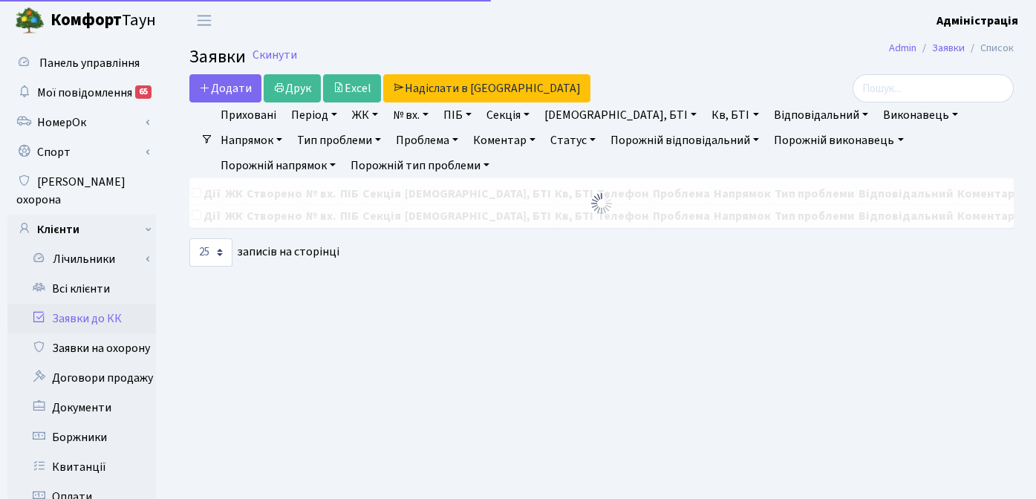
select select "25"
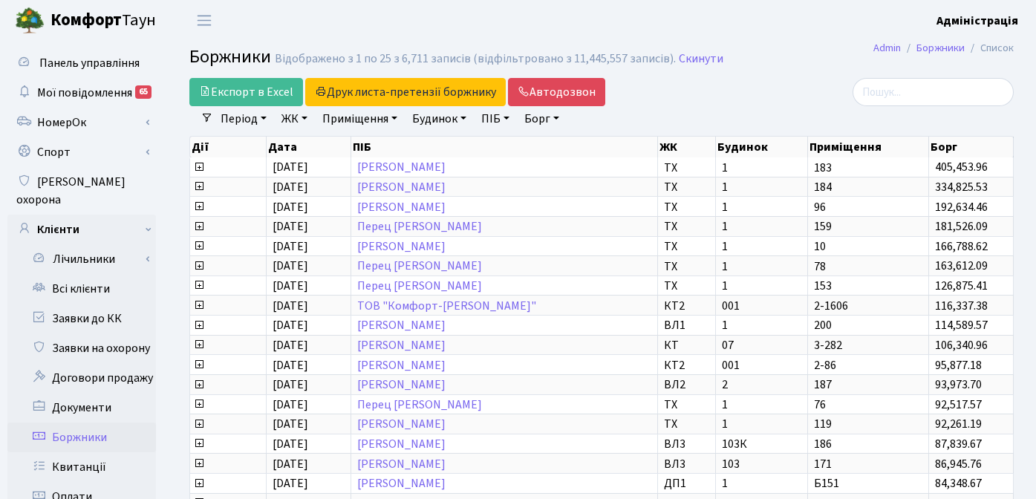
select select "25"
click at [725, 98] on div "Експорт в Excel Друк листа-претензії боржнику ЖК КТ ЦП ТХ КТ2 КТ3 КТ4 КТ5 КТ6 К…" at bounding box center [460, 92] width 542 height 28
click at [71, 274] on link "Всі клієнти" at bounding box center [81, 289] width 148 height 30
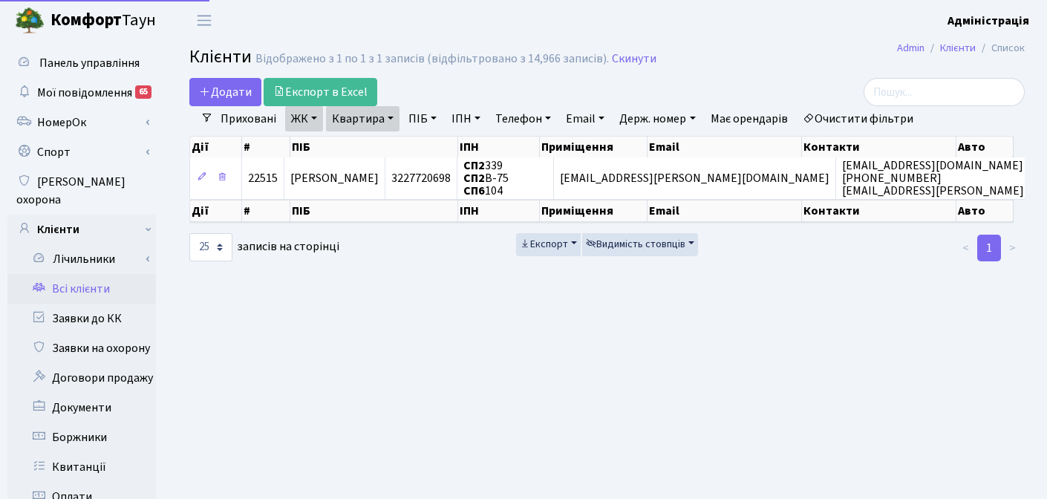
select select "25"
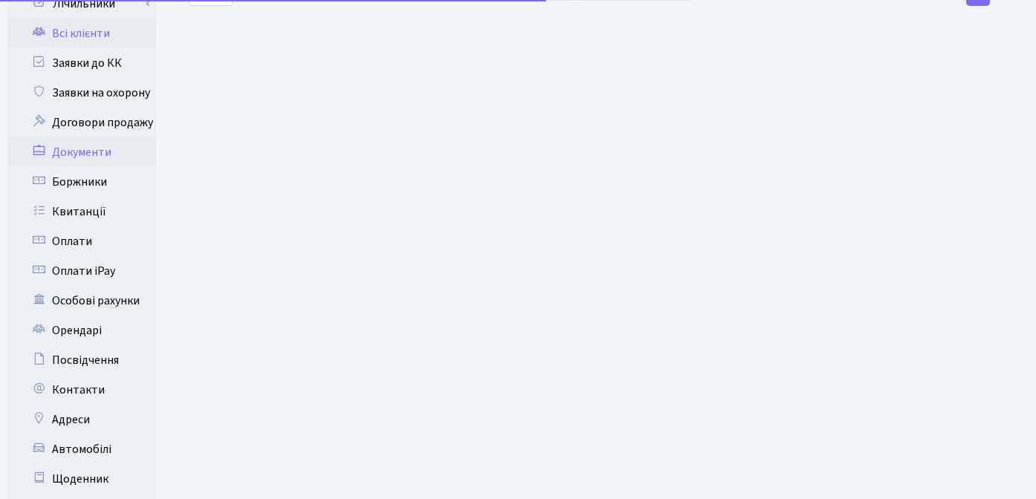
scroll to position [288, 0]
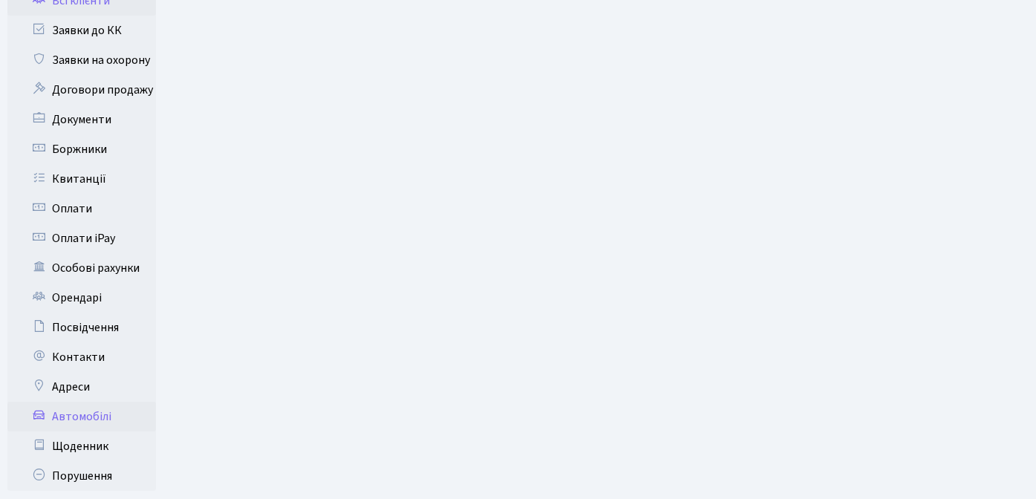
click at [91, 402] on link "Автомобілі" at bounding box center [81, 417] width 148 height 30
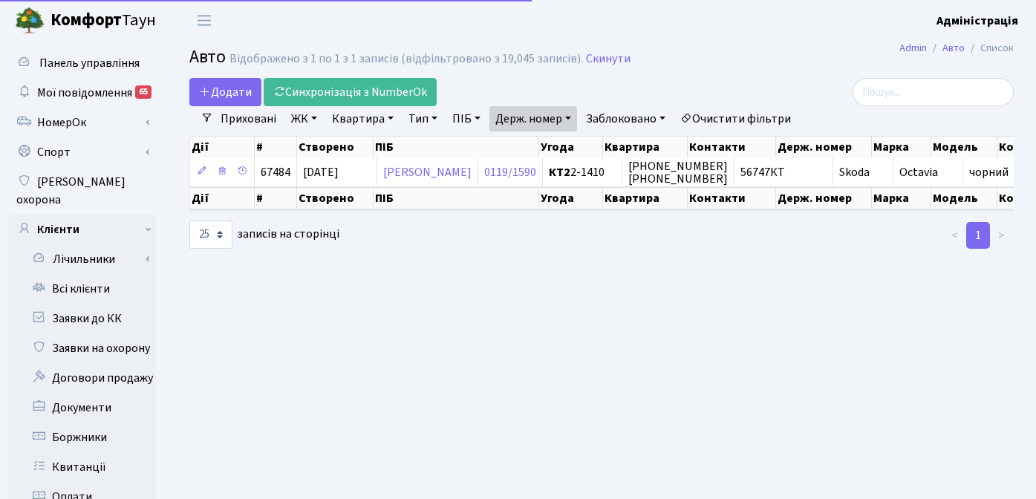
select select "25"
click at [742, 117] on link "Очистити фільтри" at bounding box center [735, 118] width 122 height 25
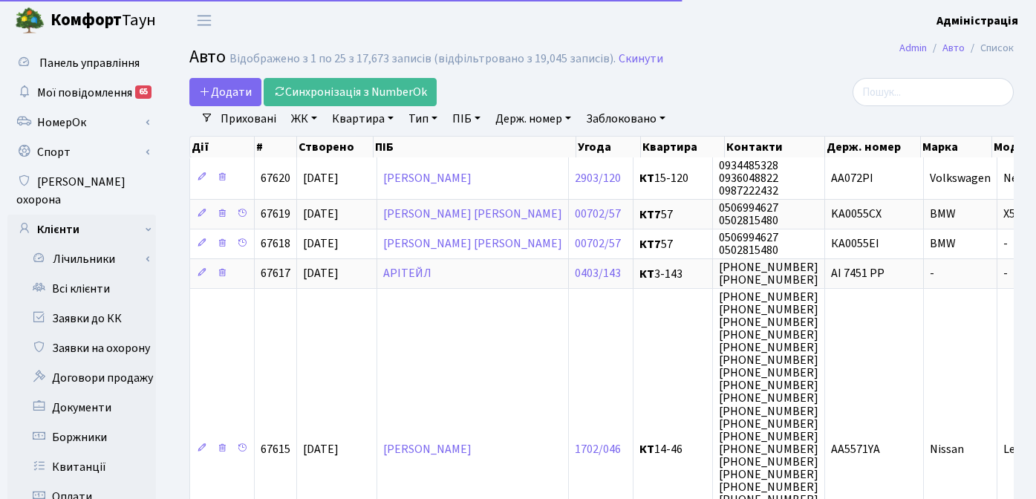
click at [549, 118] on link "Держ. номер" at bounding box center [533, 118] width 88 height 25
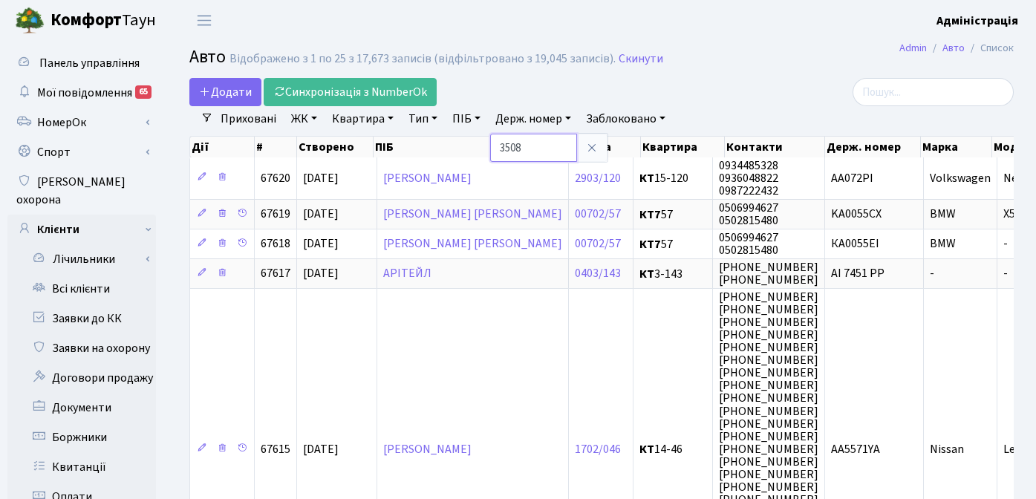
type input "3508"
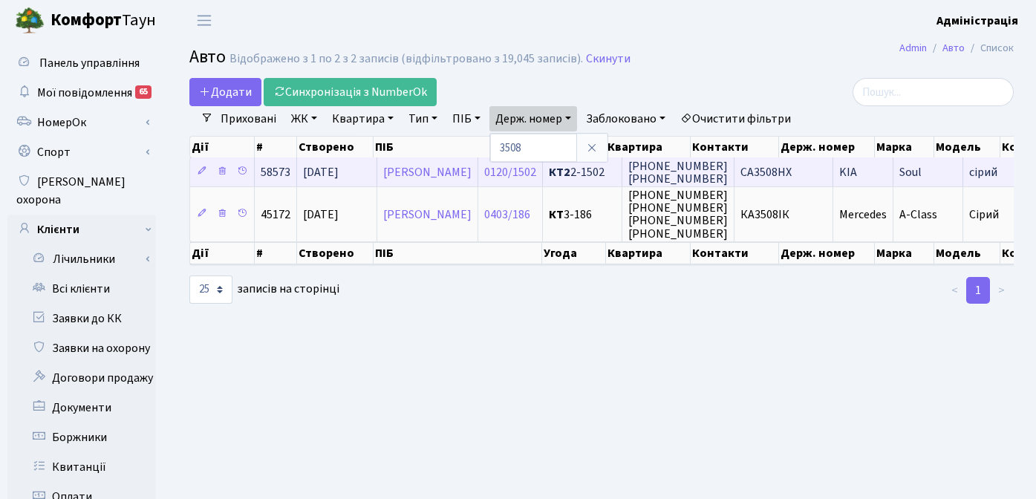
click at [791, 169] on span "CA3508HX" at bounding box center [765, 172] width 51 height 16
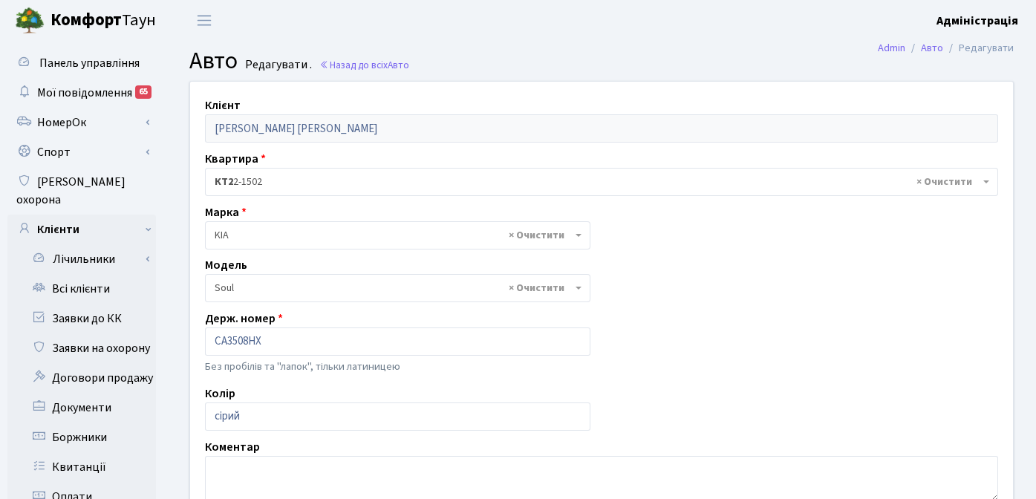
select select "1182"
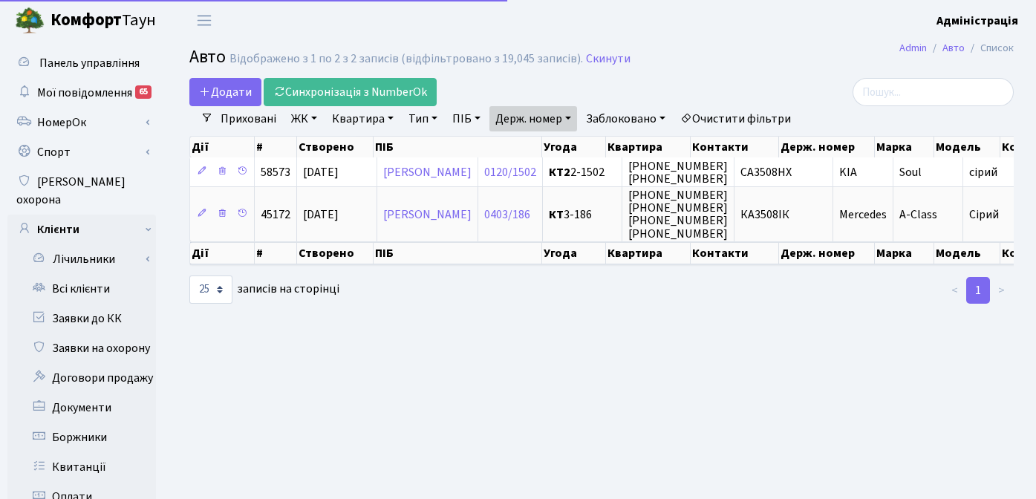
select select "25"
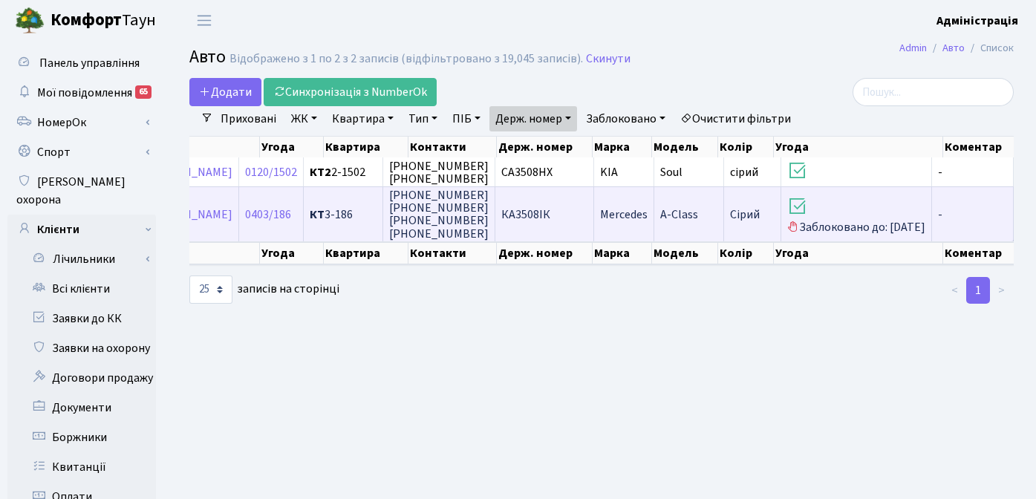
scroll to position [0, 290]
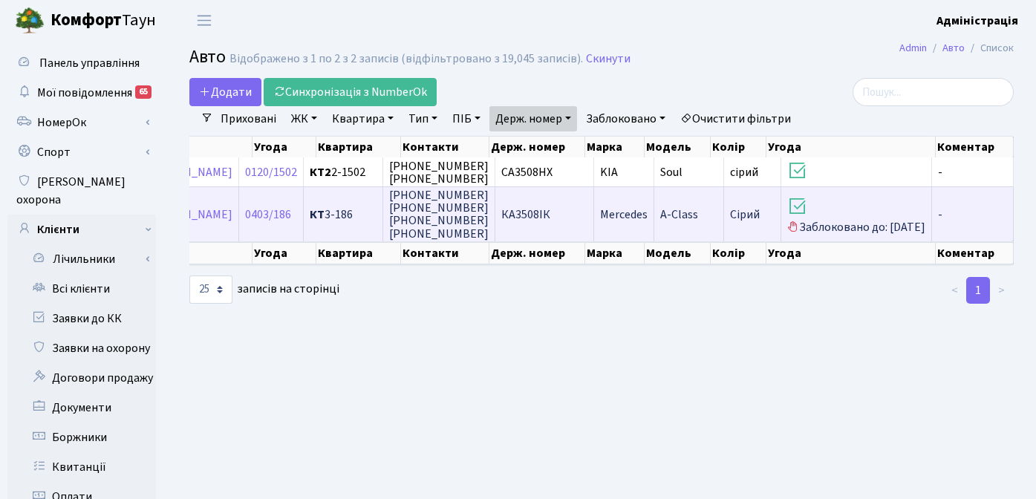
click at [528, 216] on span "КА3508ІК" at bounding box center [525, 214] width 49 height 16
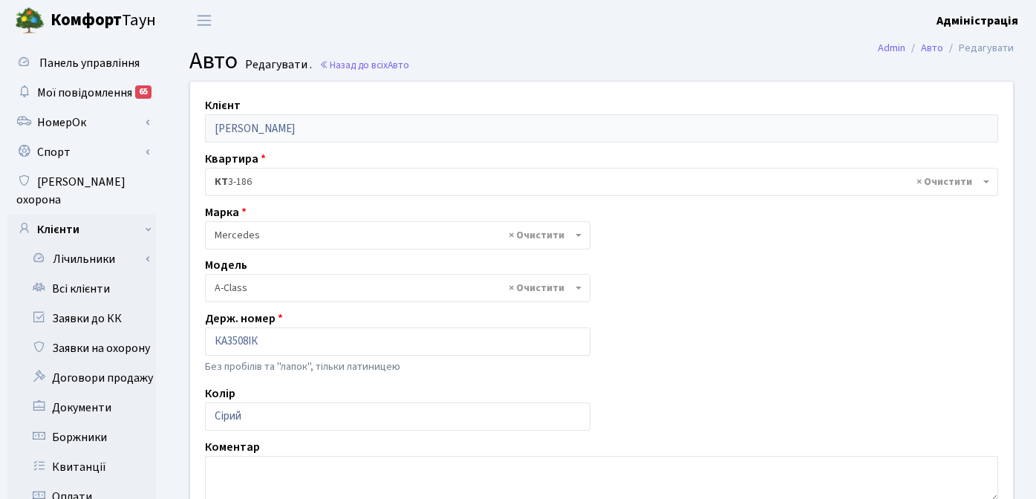
select select "1453"
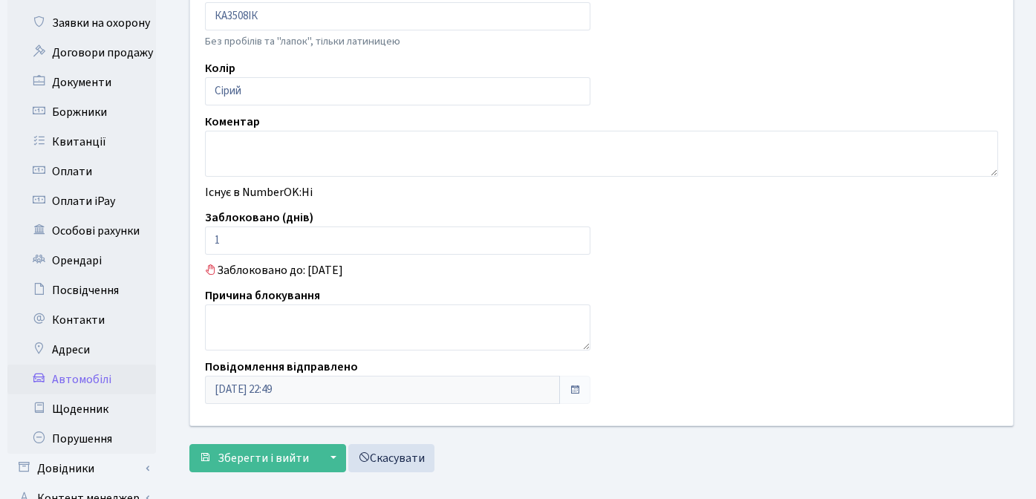
scroll to position [425, 0]
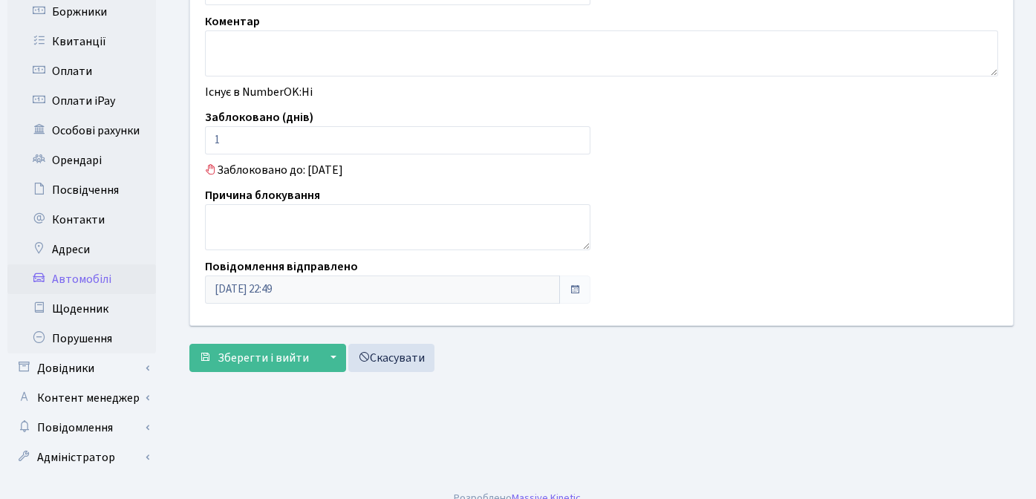
click at [726, 169] on div "Заблоковано до: [DATE]" at bounding box center [601, 170] width 815 height 18
drag, startPoint x: 231, startPoint y: 138, endPoint x: 204, endPoint y: 143, distance: 27.1
click at [205, 143] on input "1" at bounding box center [397, 140] width 385 height 28
type input "0"
click at [255, 390] on main "Admin Авто Редагувати Авто Редагувати . Назад до всіх Авто Клієнт [PERSON_NAME]…" at bounding box center [601, 47] width 869 height 864
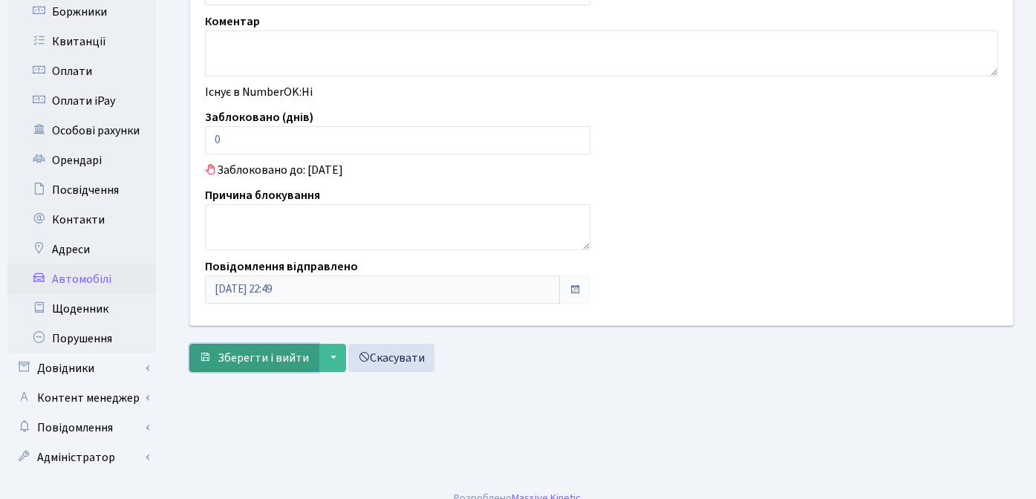
click at [255, 356] on span "Зберегти і вийти" at bounding box center [263, 358] width 91 height 16
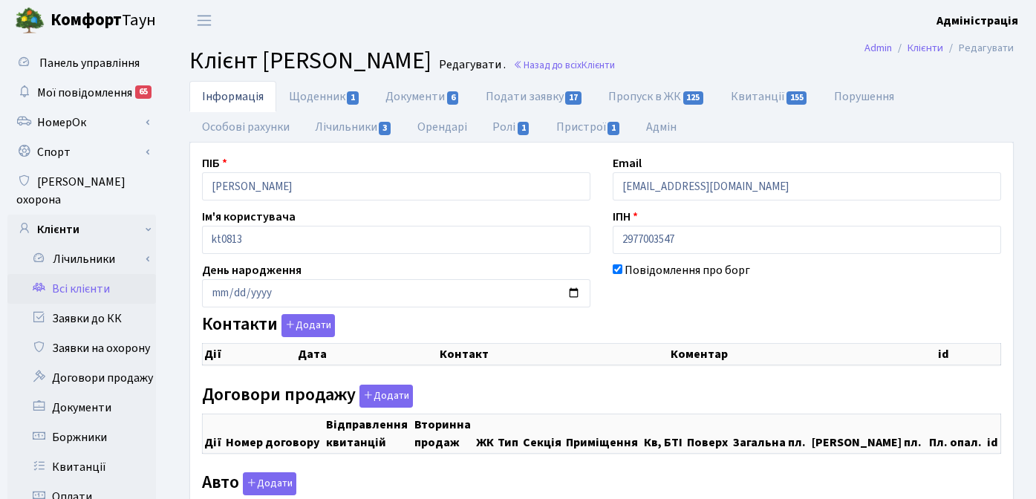
checkbox input "true"
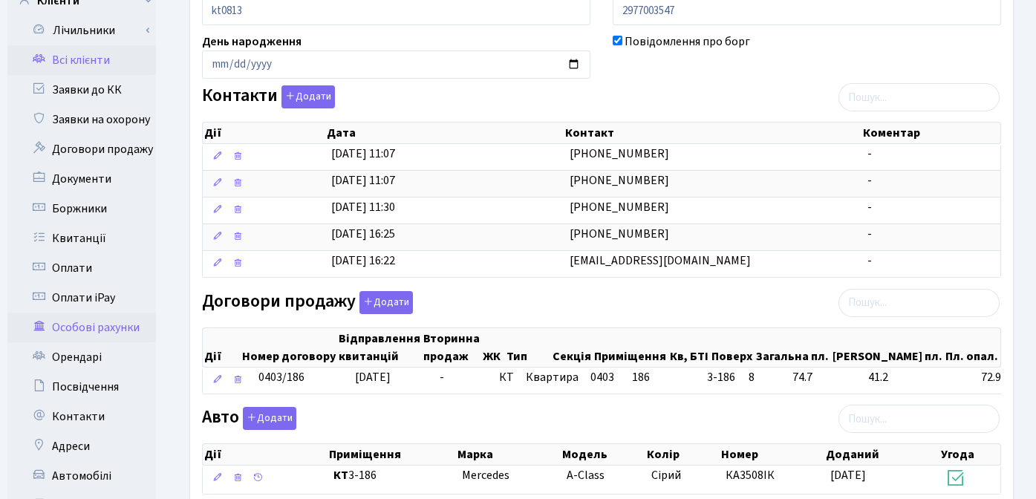
scroll to position [268, 0]
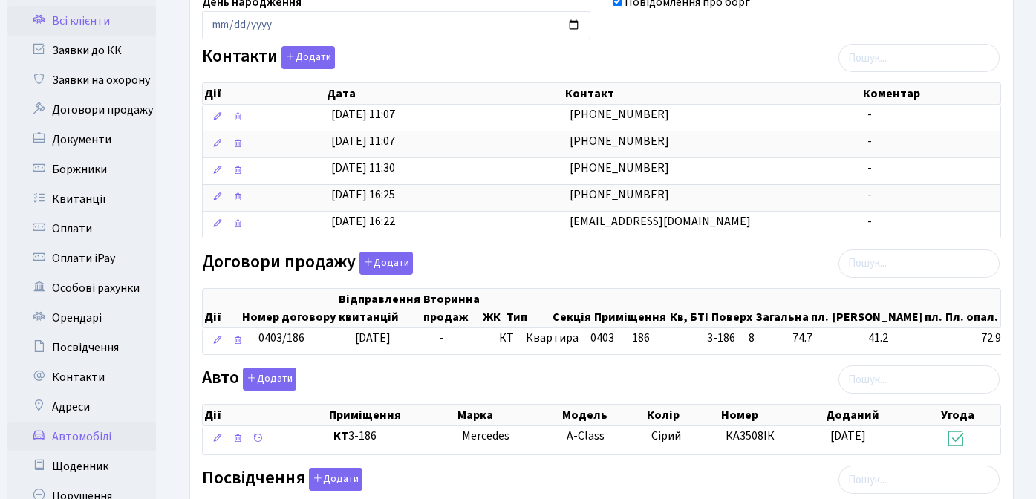
click at [86, 422] on link "Автомобілі" at bounding box center [81, 437] width 148 height 30
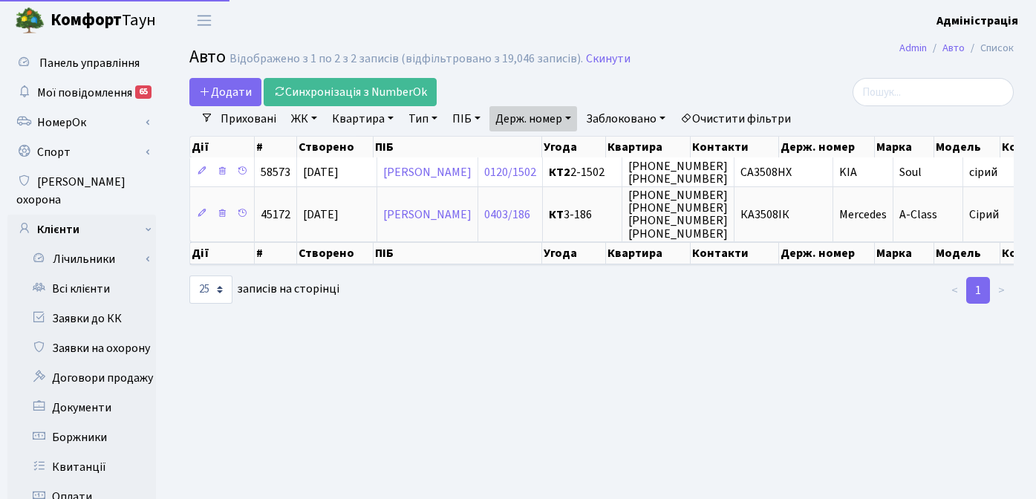
select select "25"
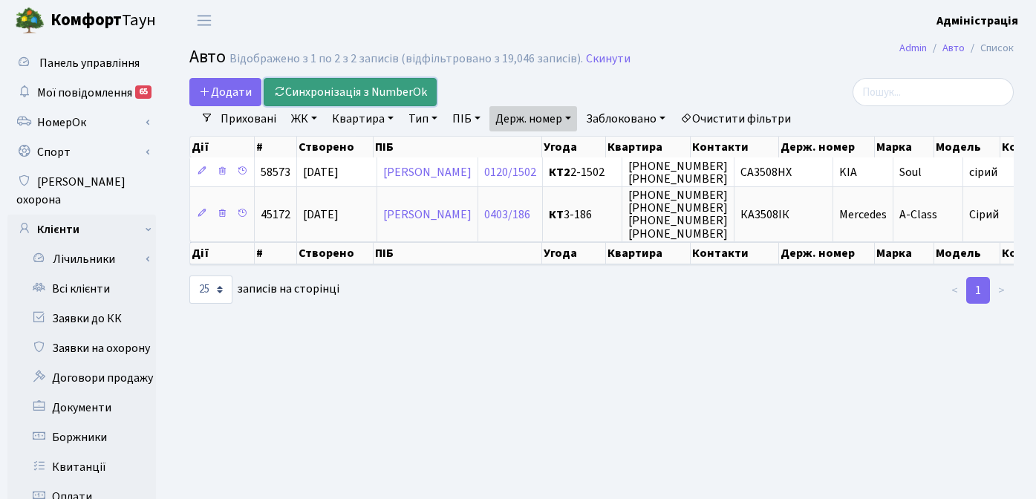
click at [352, 93] on link "Синхронізація з NumberOk" at bounding box center [350, 92] width 173 height 28
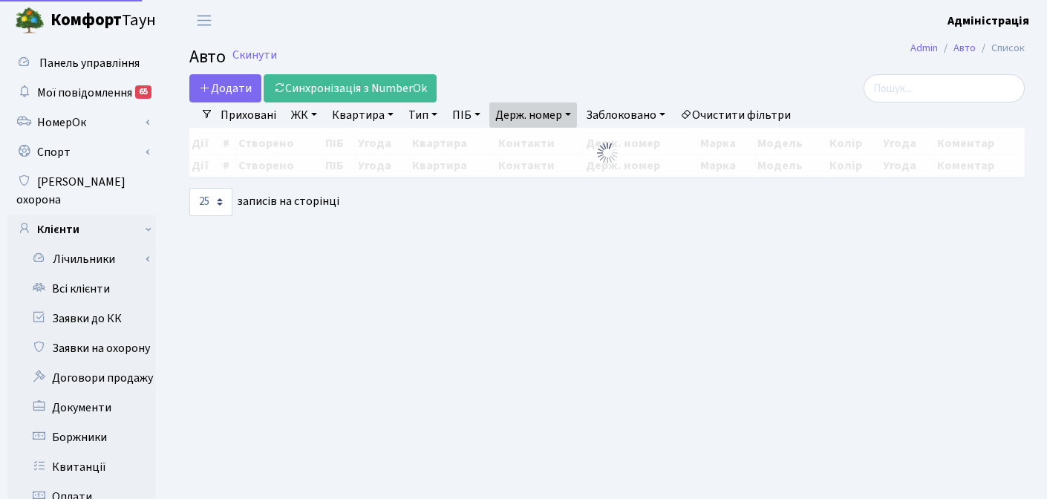
select select "25"
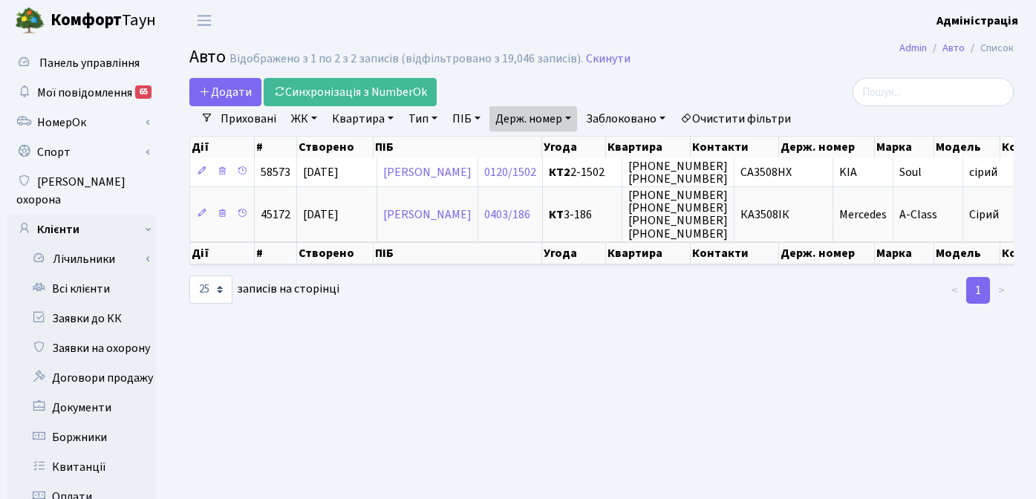
click at [463, 321] on main "Admin Авто Список Авто Відображено з 1 по 2 з 2 записів (відфільтровано з 19,04…" at bounding box center [601, 473] width 869 height 864
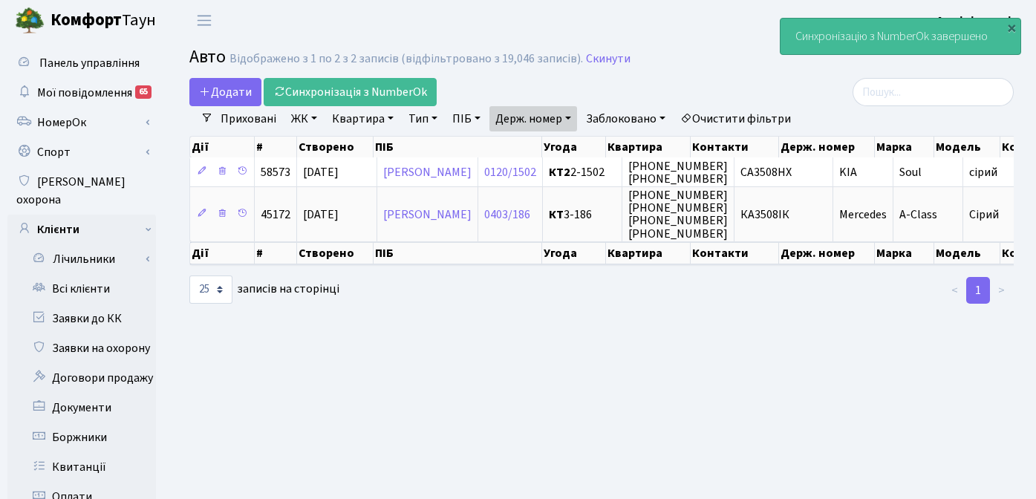
click at [483, 399] on main "Admin Авто Список Авто Відображено з 1 по 2 з 2 записів (відфільтровано з 19,04…" at bounding box center [601, 473] width 869 height 864
